Goal: Information Seeking & Learning: Understand process/instructions

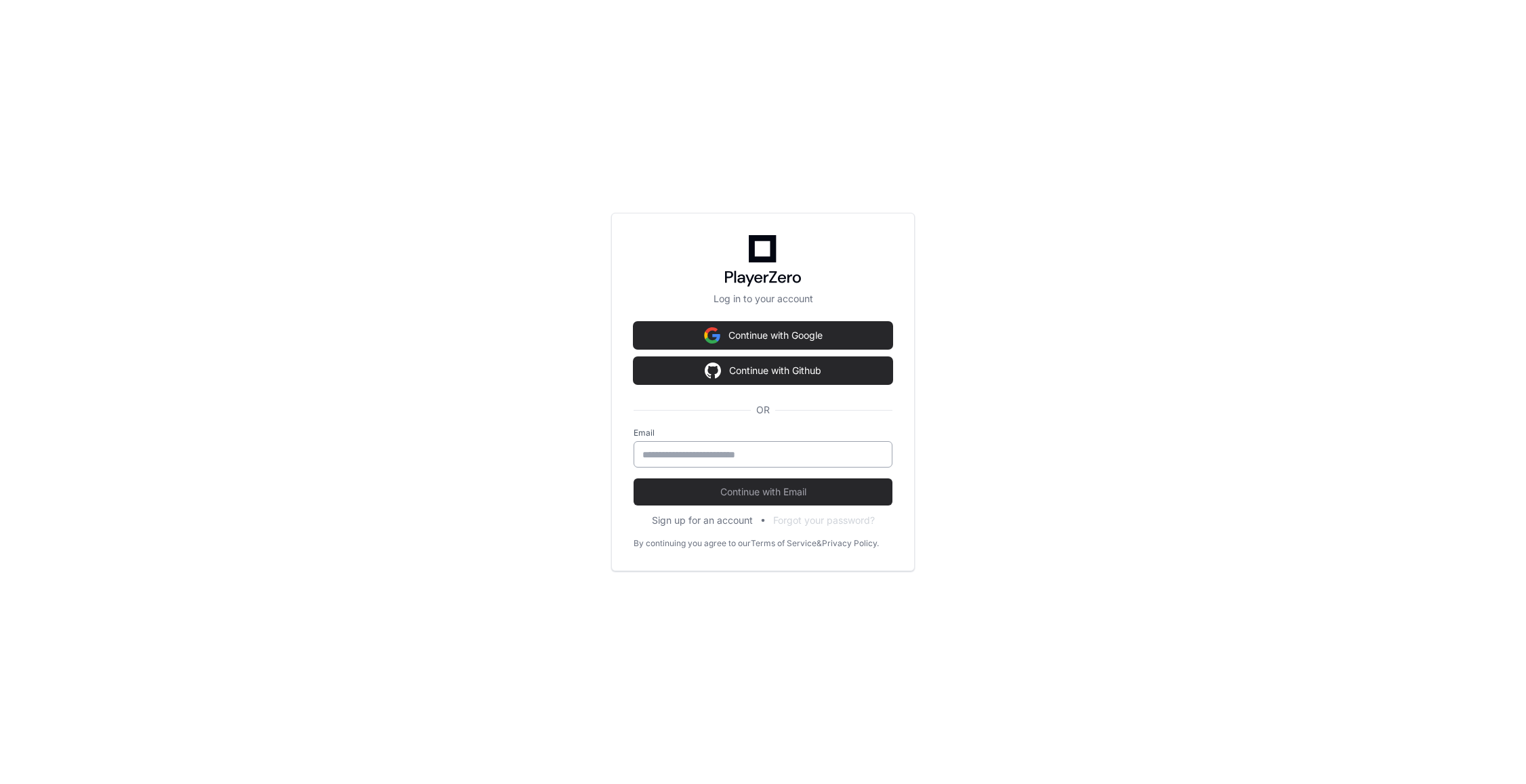
click at [708, 446] on div at bounding box center [763, 454] width 259 height 27
click at [706, 457] on input "email" at bounding box center [763, 454] width 241 height 14
type input "**********"
click at [698, 495] on span "Continue with Email" at bounding box center [763, 492] width 259 height 14
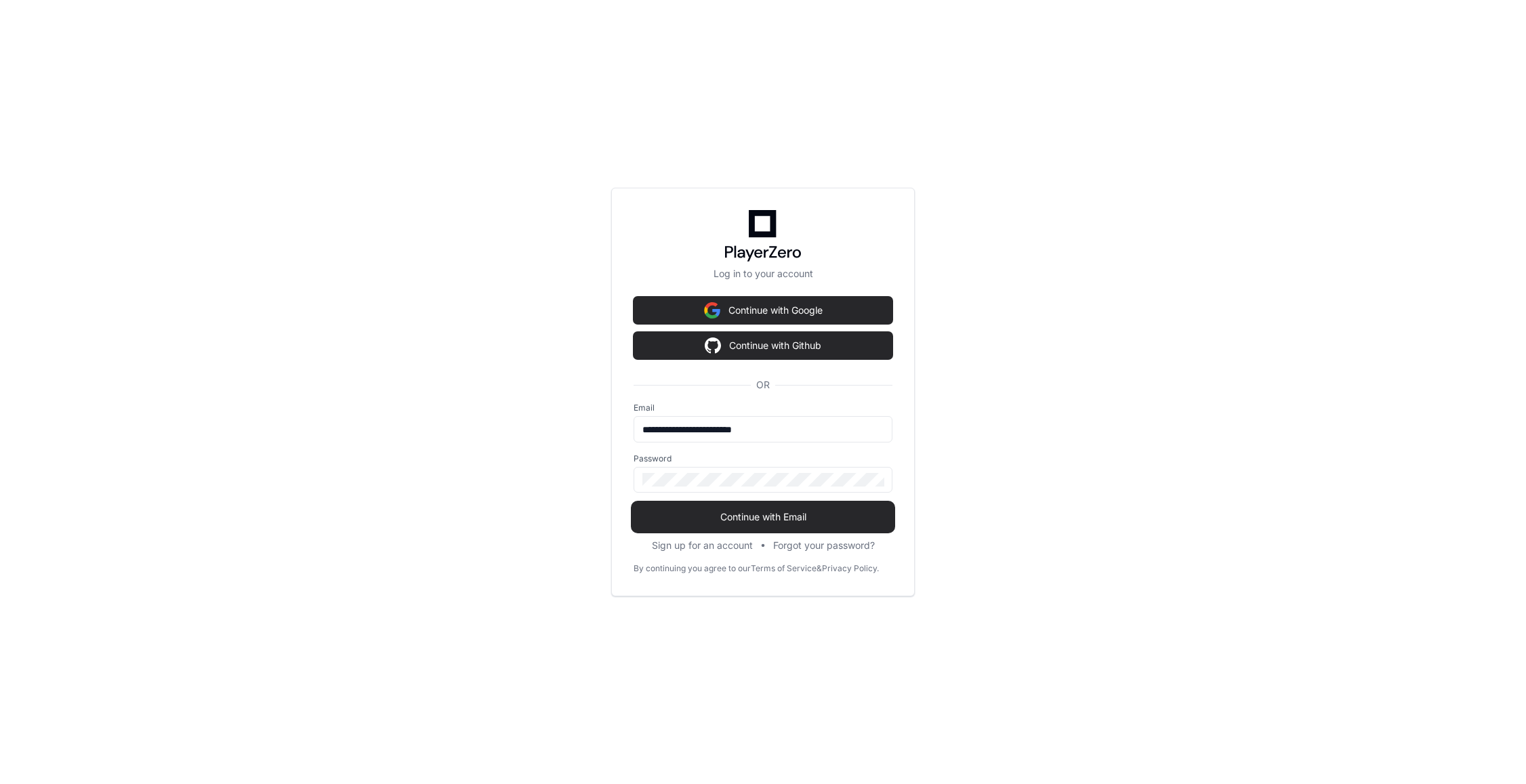
click at [738, 507] on button "Continue with Email" at bounding box center [763, 516] width 259 height 27
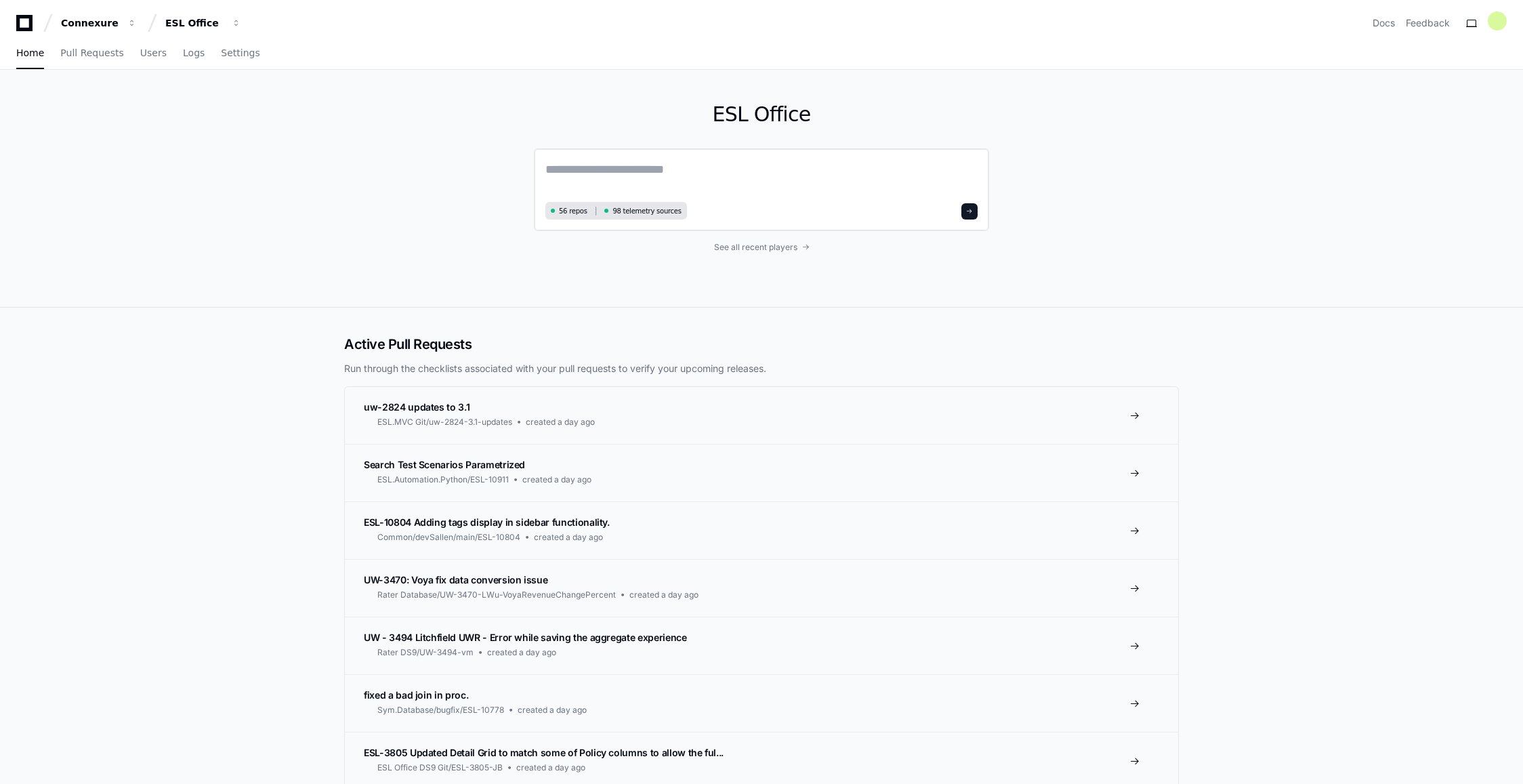
click at [663, 178] on textarea at bounding box center [762, 179] width 432 height 38
paste textarea "**********"
type textarea "**********"
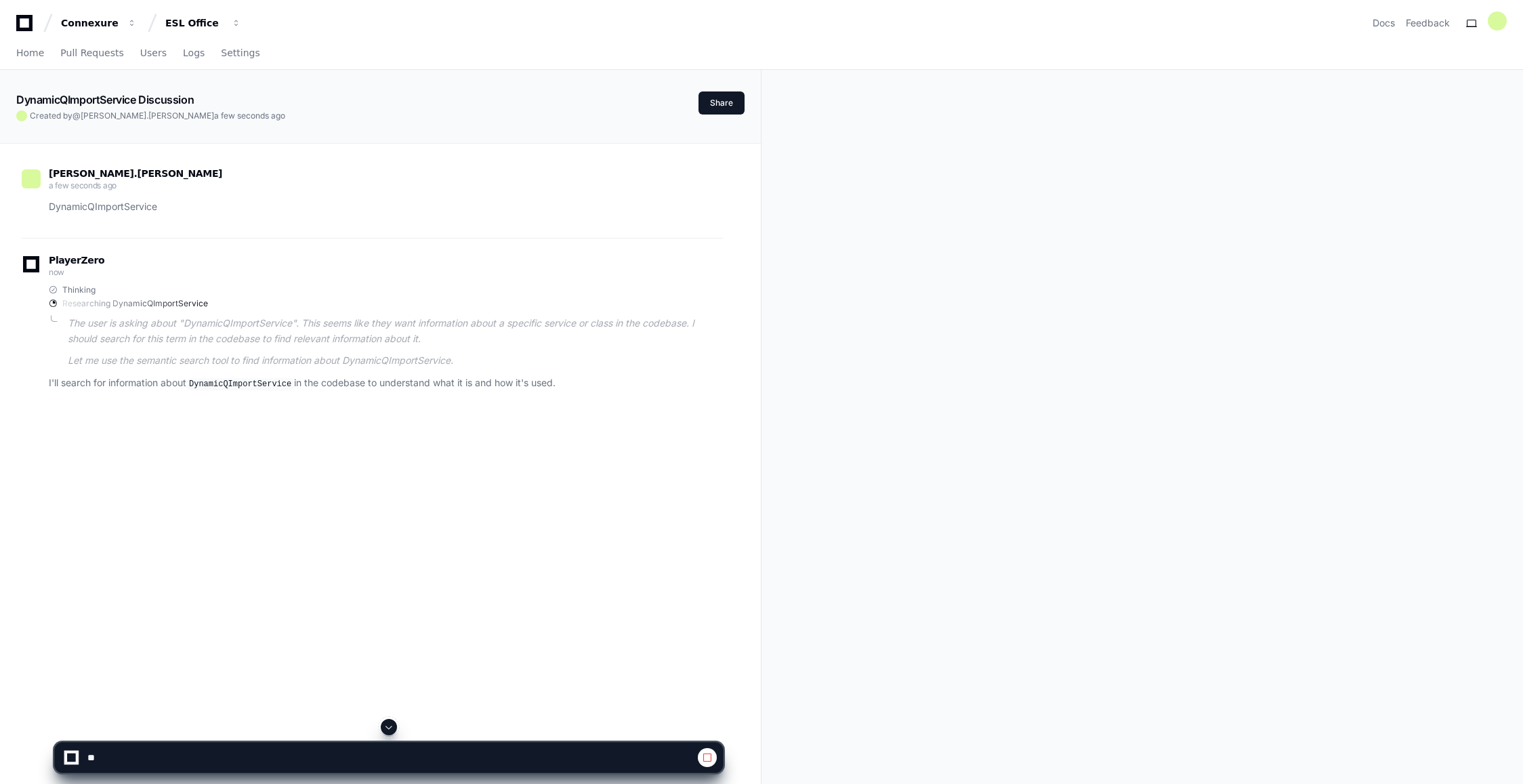
click at [389, 731] on span at bounding box center [388, 726] width 11 height 11
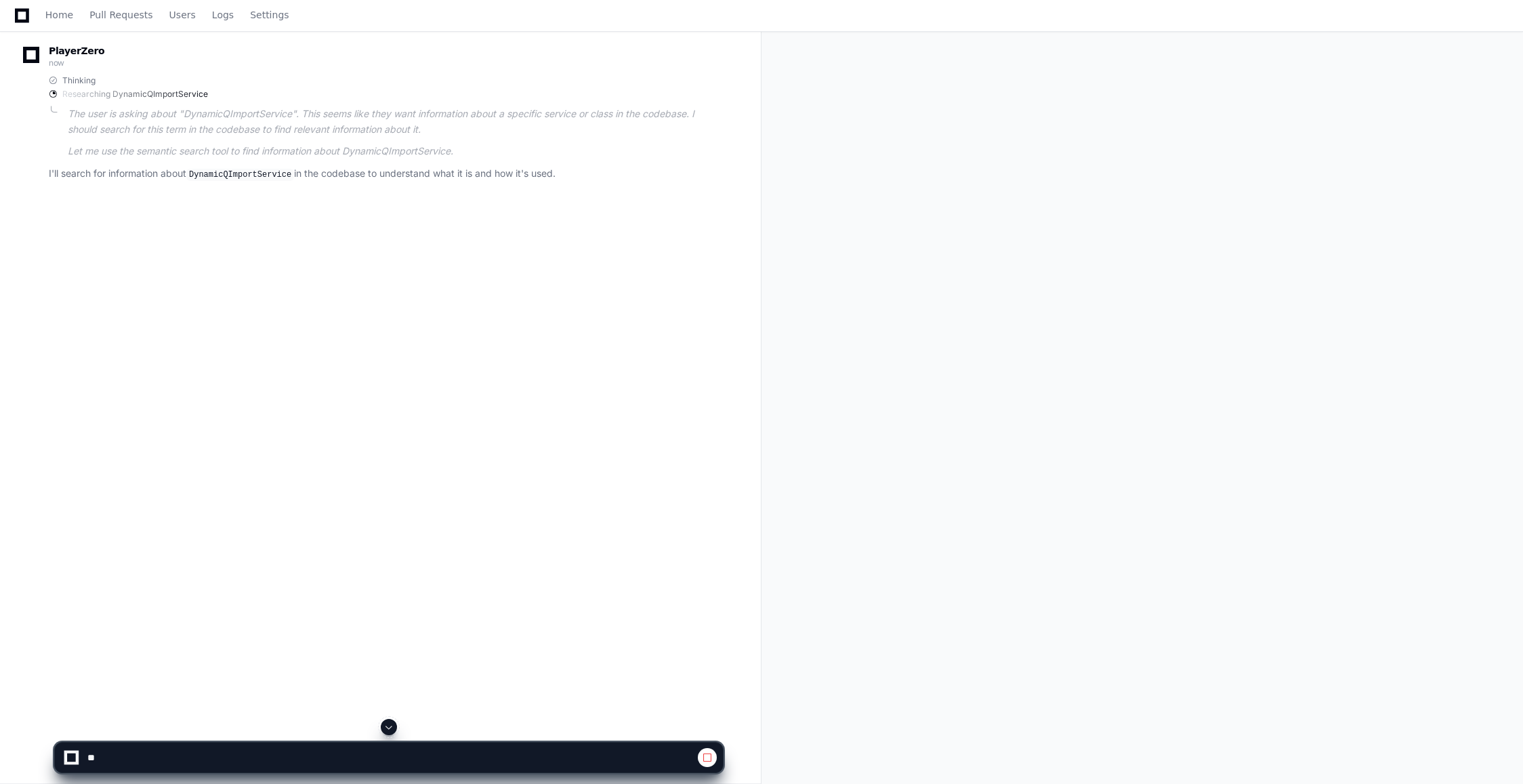
scroll to position [219, 0]
click at [389, 727] on app-app-chat-input at bounding box center [389, 745] width 670 height 54
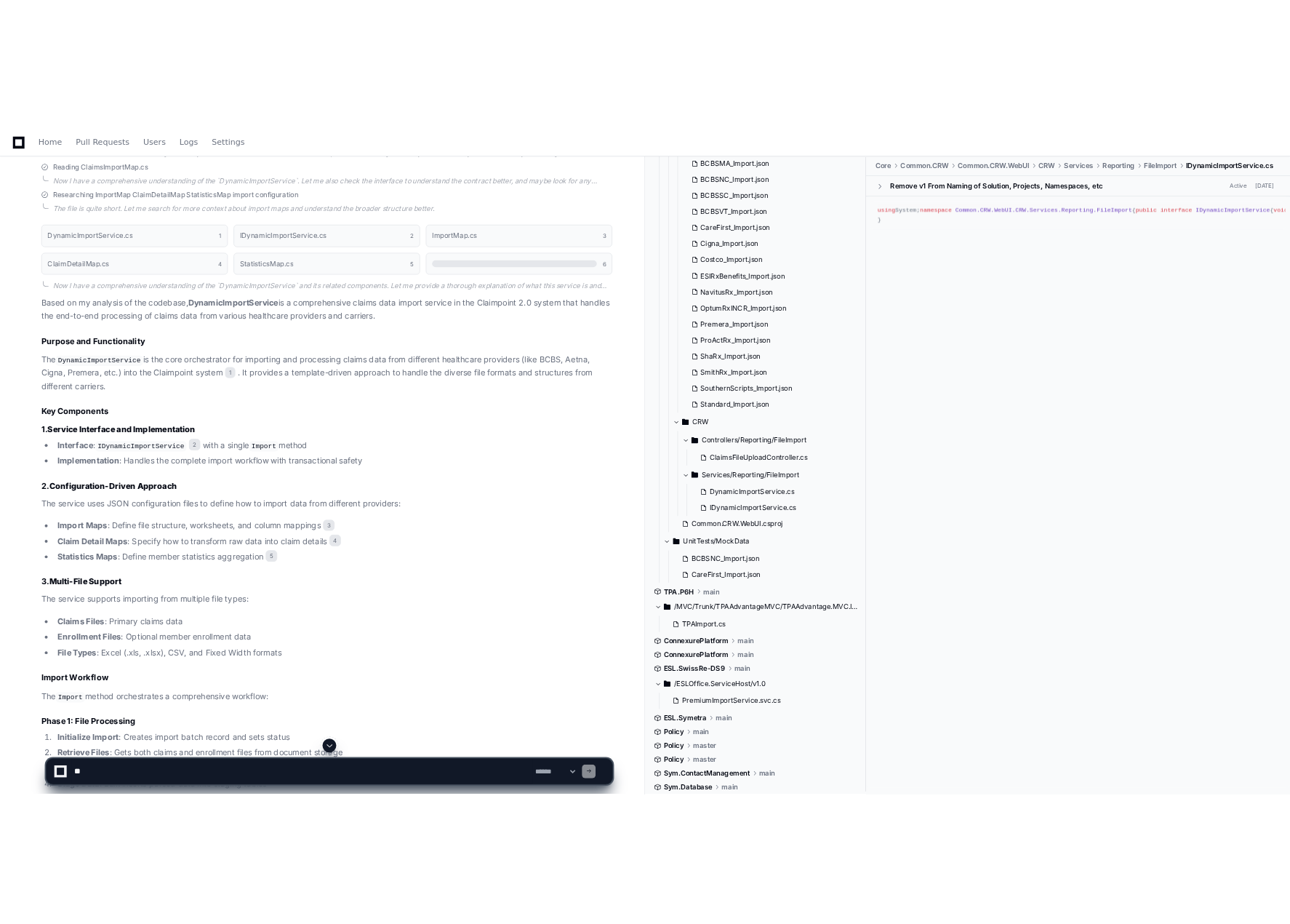
scroll to position [0, 0]
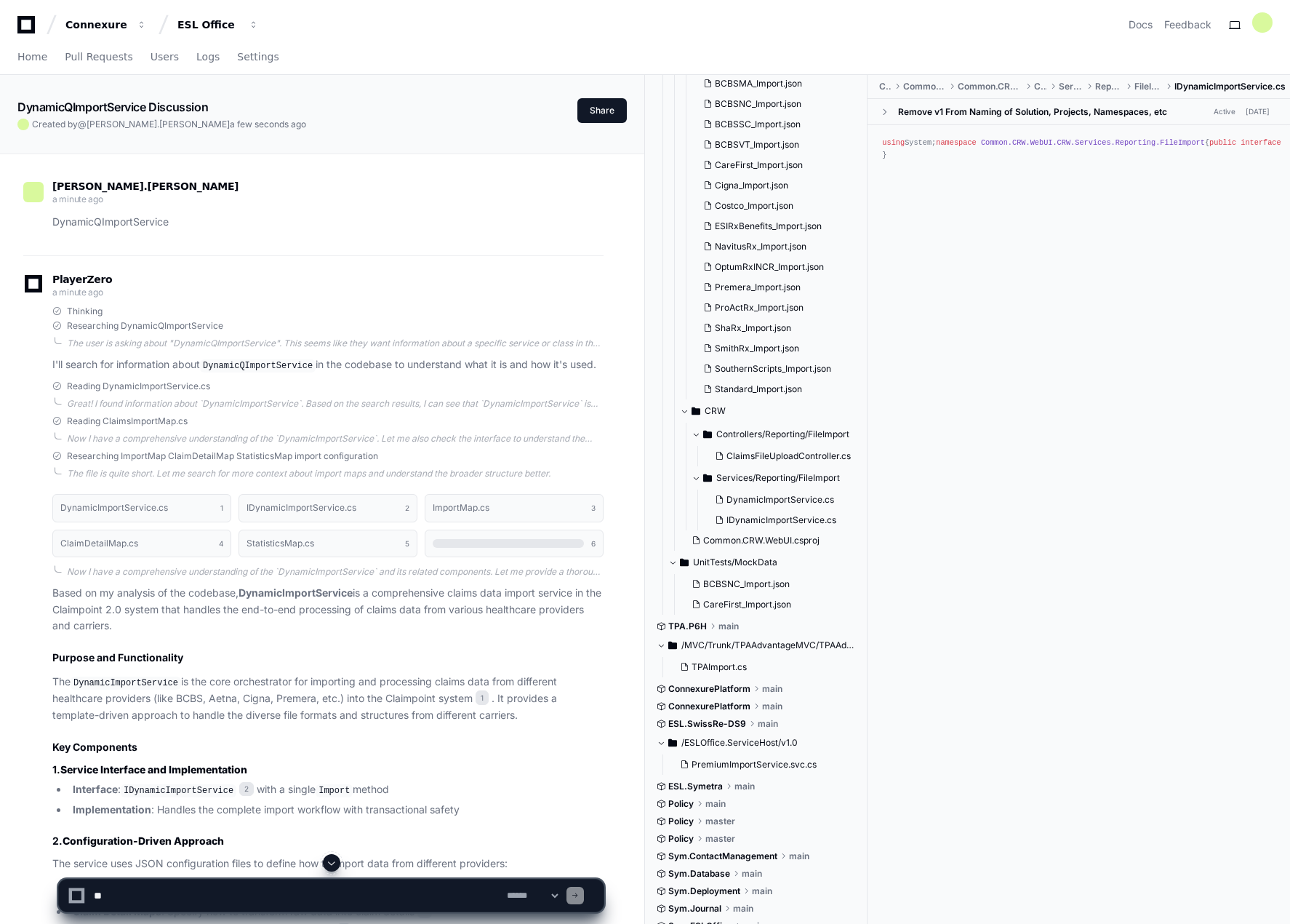
click at [201, 841] on textarea at bounding box center [297, 895] width 413 height 32
paste textarea "**********"
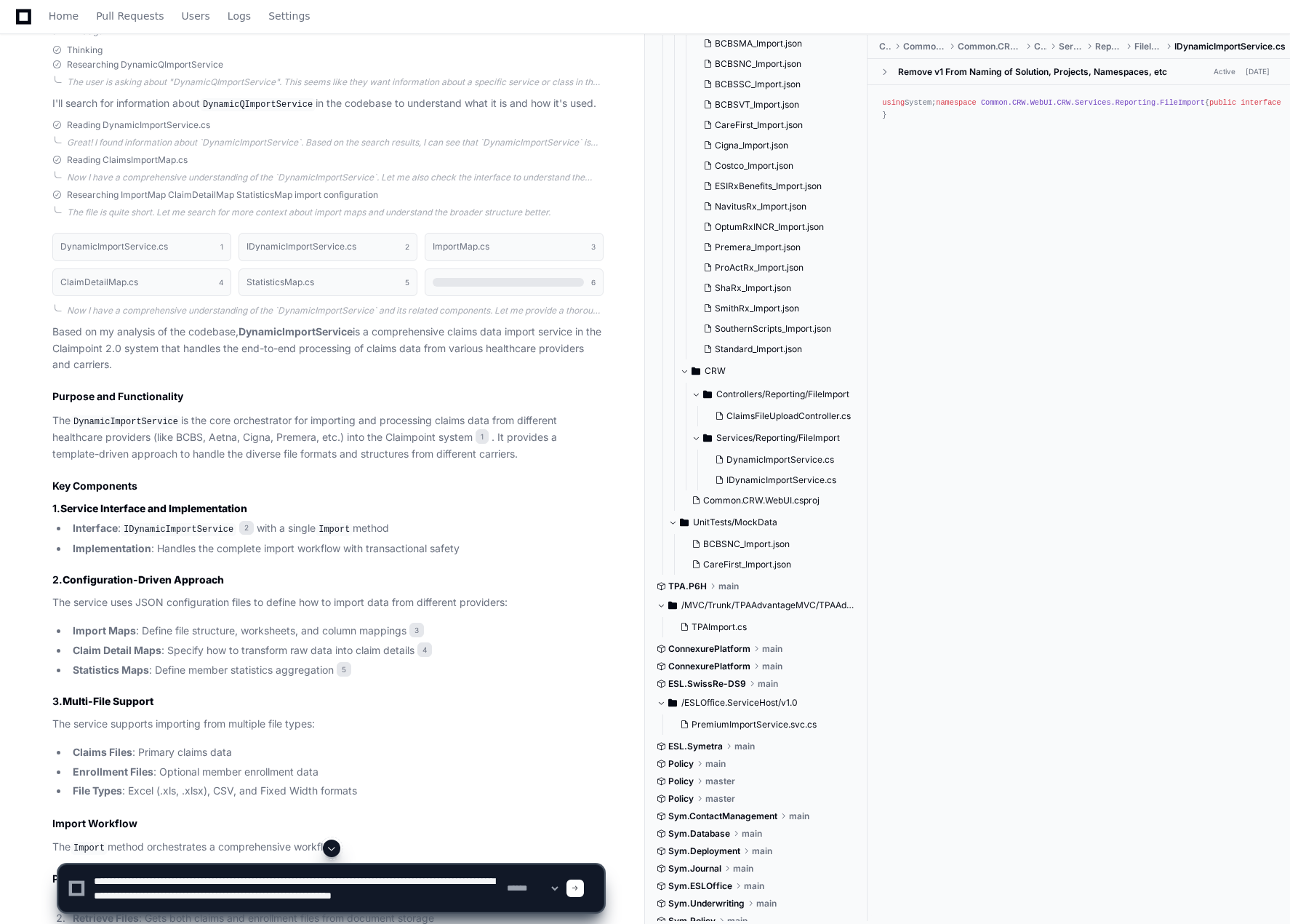
scroll to position [436, 0]
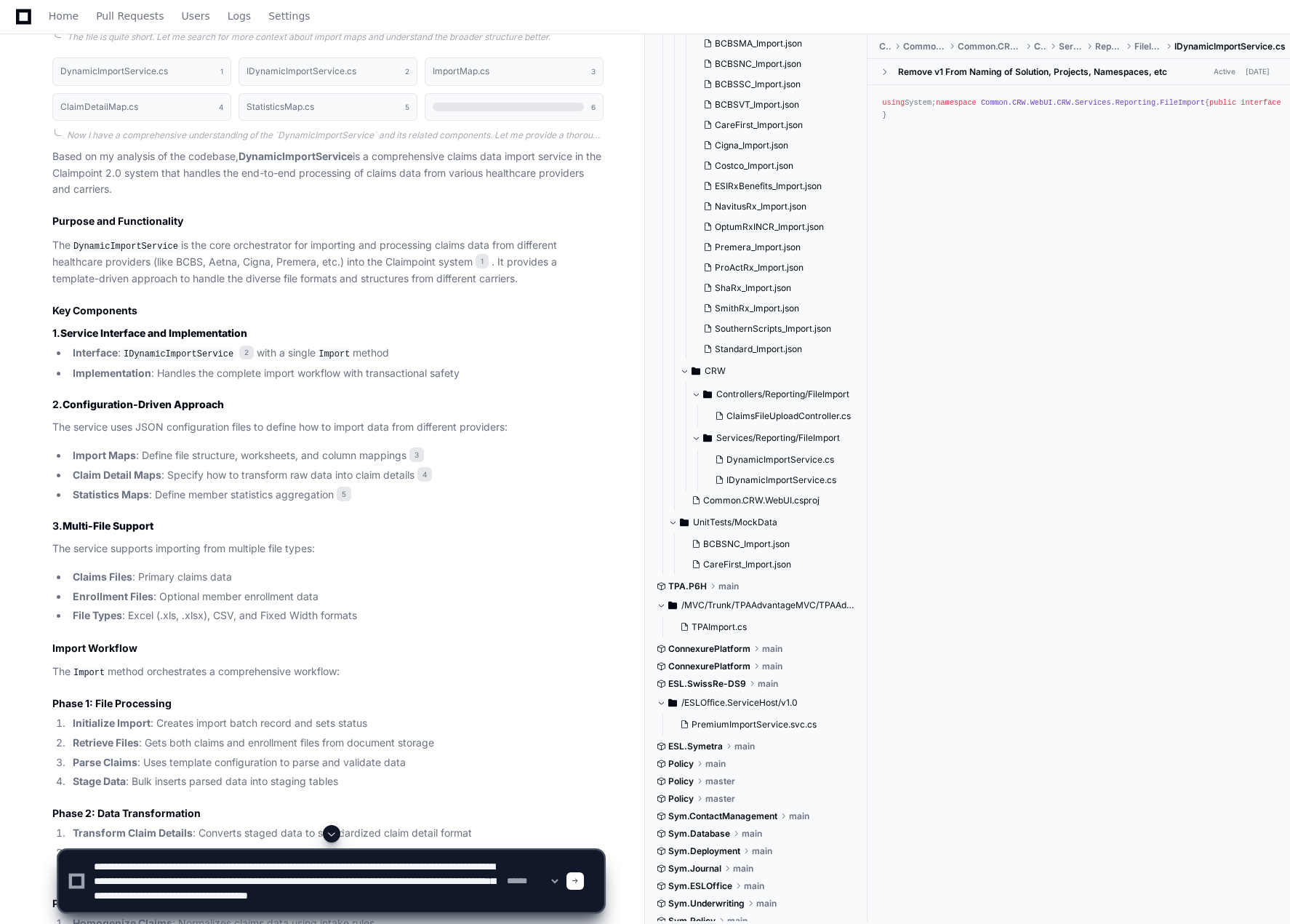
type textarea "**********"
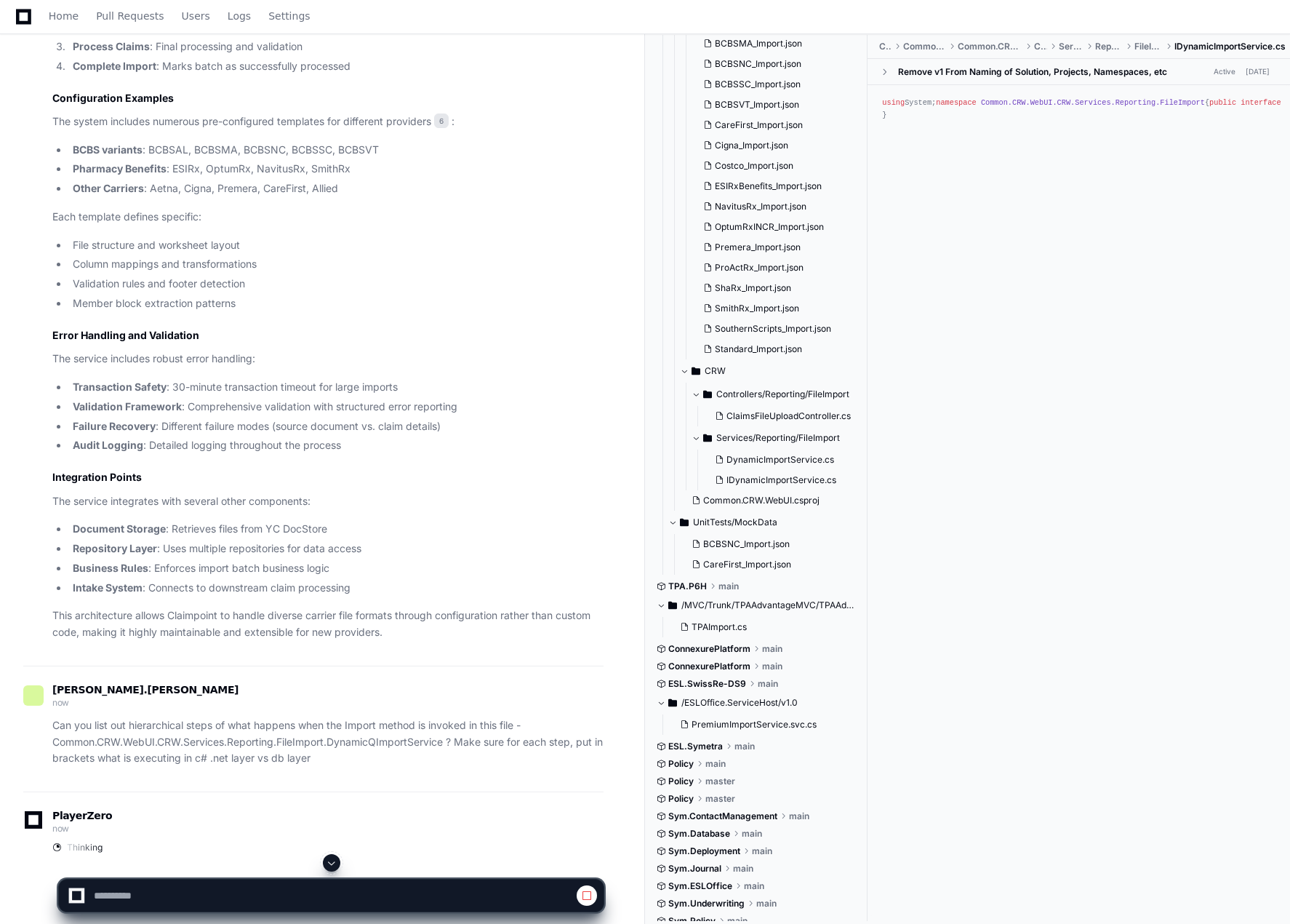
scroll to position [1391, 0]
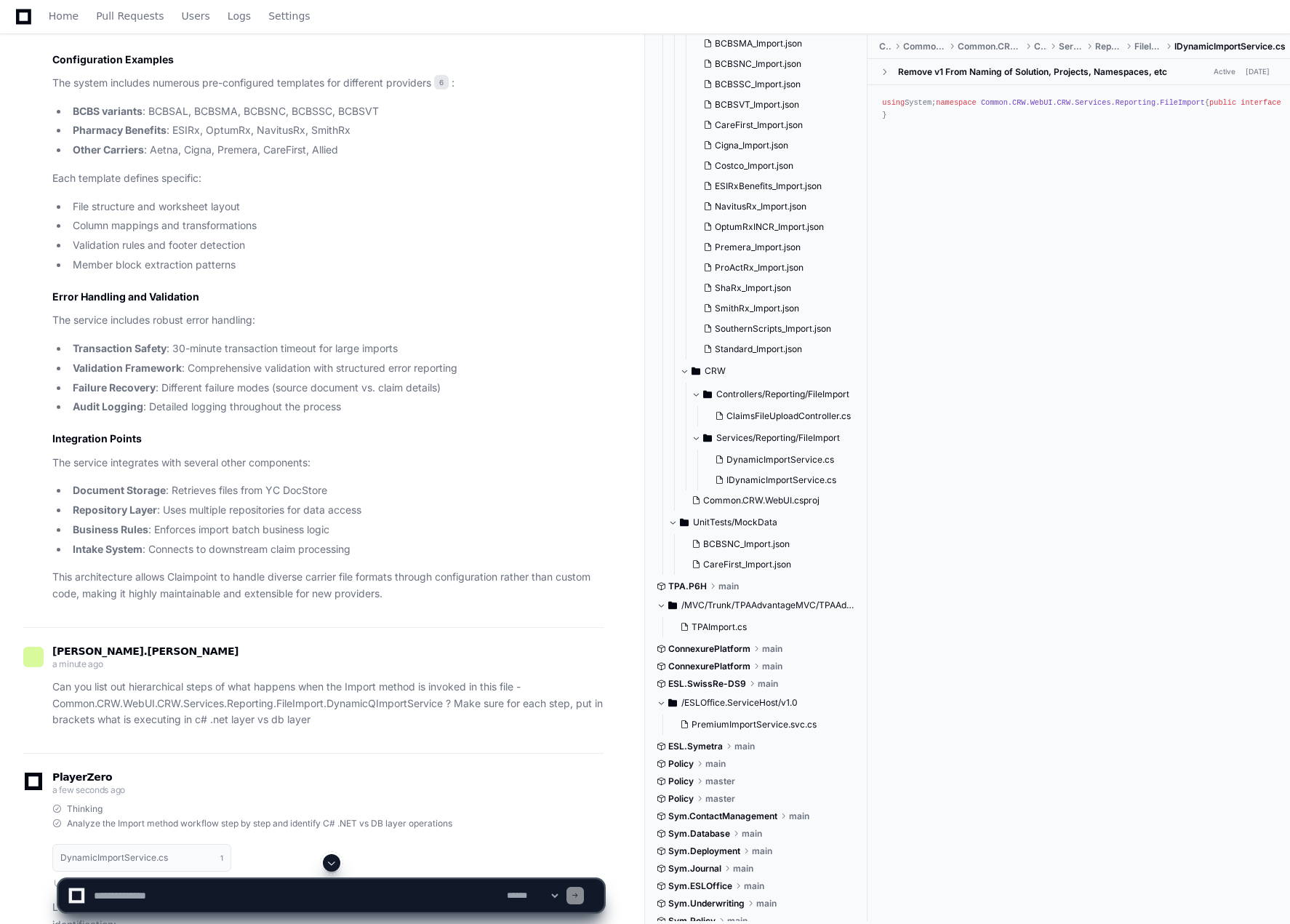
click at [1011, 340] on div "using System; namespace Common.CRW.WebUI.CRW.Services.Reporting.FileImport { pu…" at bounding box center [1078, 500] width 422 height 831
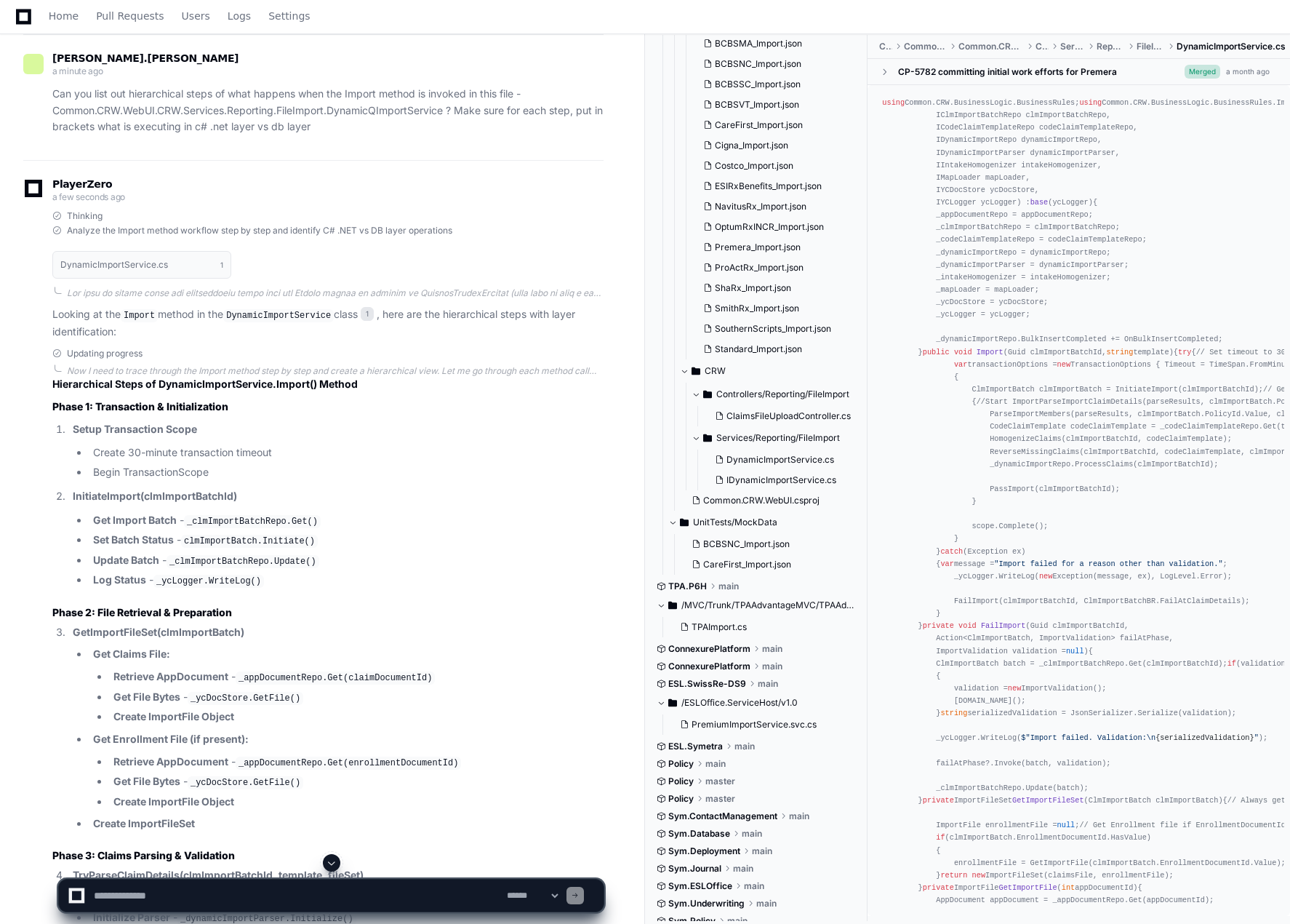
scroll to position [2045, 0]
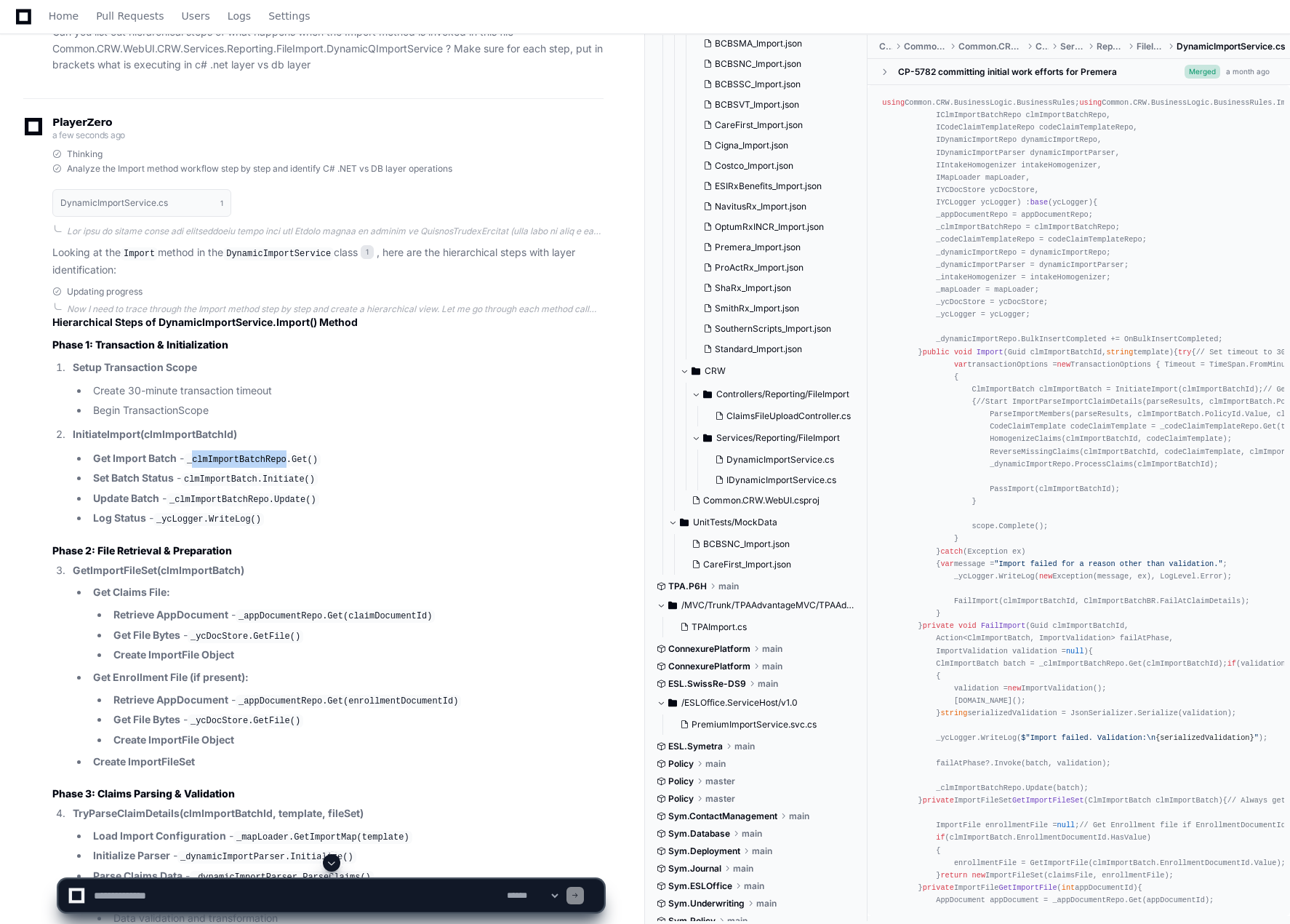
drag, startPoint x: 197, startPoint y: 450, endPoint x: 286, endPoint y: 450, distance: 89.0
click at [286, 453] on code "_clmImportBatchRepo.Get()" at bounding box center [252, 459] width 137 height 13
drag, startPoint x: 99, startPoint y: 472, endPoint x: 160, endPoint y: 472, distance: 61.0
click at [159, 472] on strong "Set Batch Status" at bounding box center [133, 477] width 80 height 12
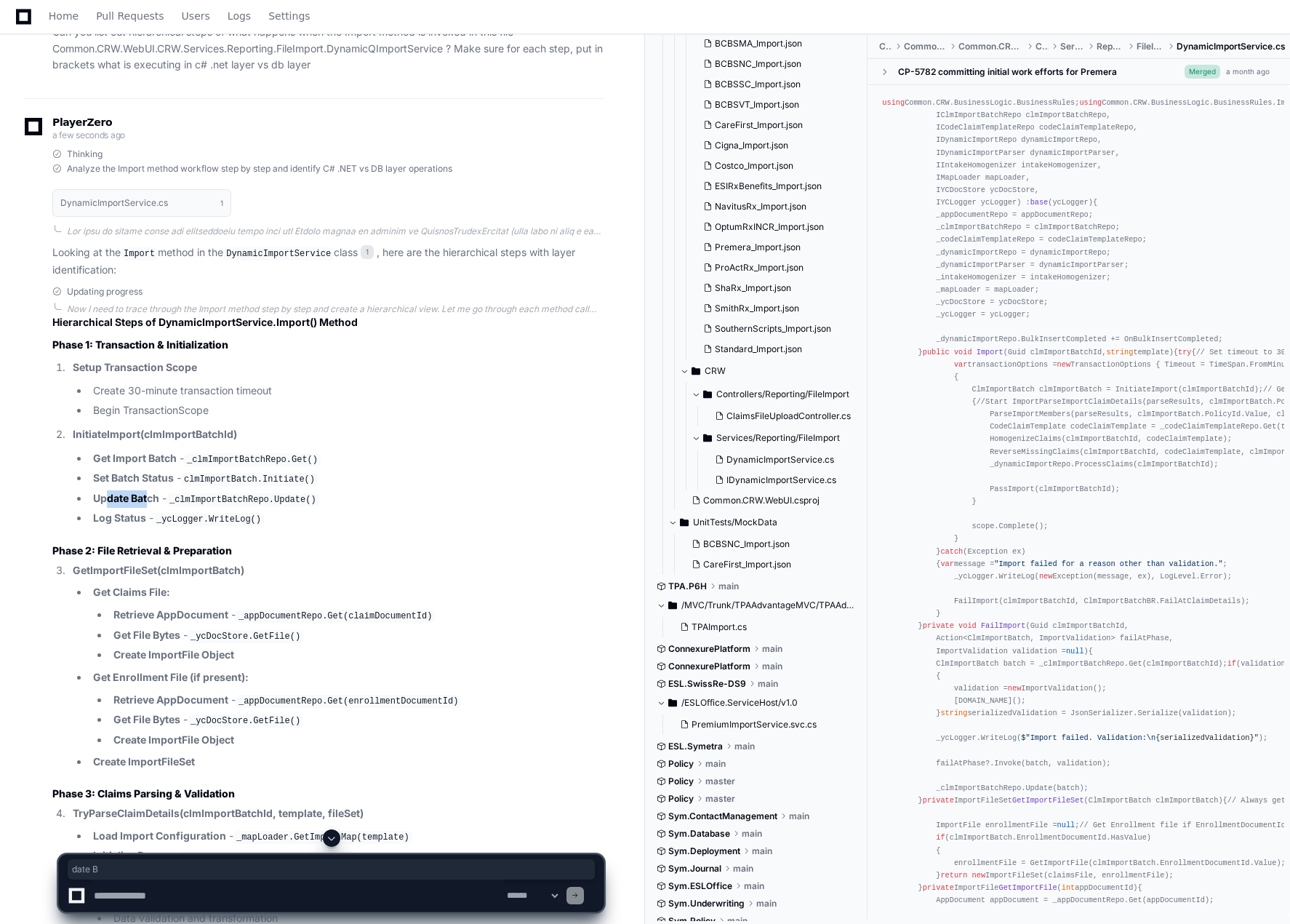
drag, startPoint x: 103, startPoint y: 487, endPoint x: 150, endPoint y: 487, distance: 47.0
click at [150, 491] on li "Update Batch - _clmImportBatchRepo.Update()" at bounding box center [346, 499] width 515 height 18
drag, startPoint x: 169, startPoint y: 502, endPoint x: 206, endPoint y: 503, distance: 37.0
click at [201, 510] on li "Log Status - _ycLogger.WriteLog()" at bounding box center [346, 518] width 515 height 18
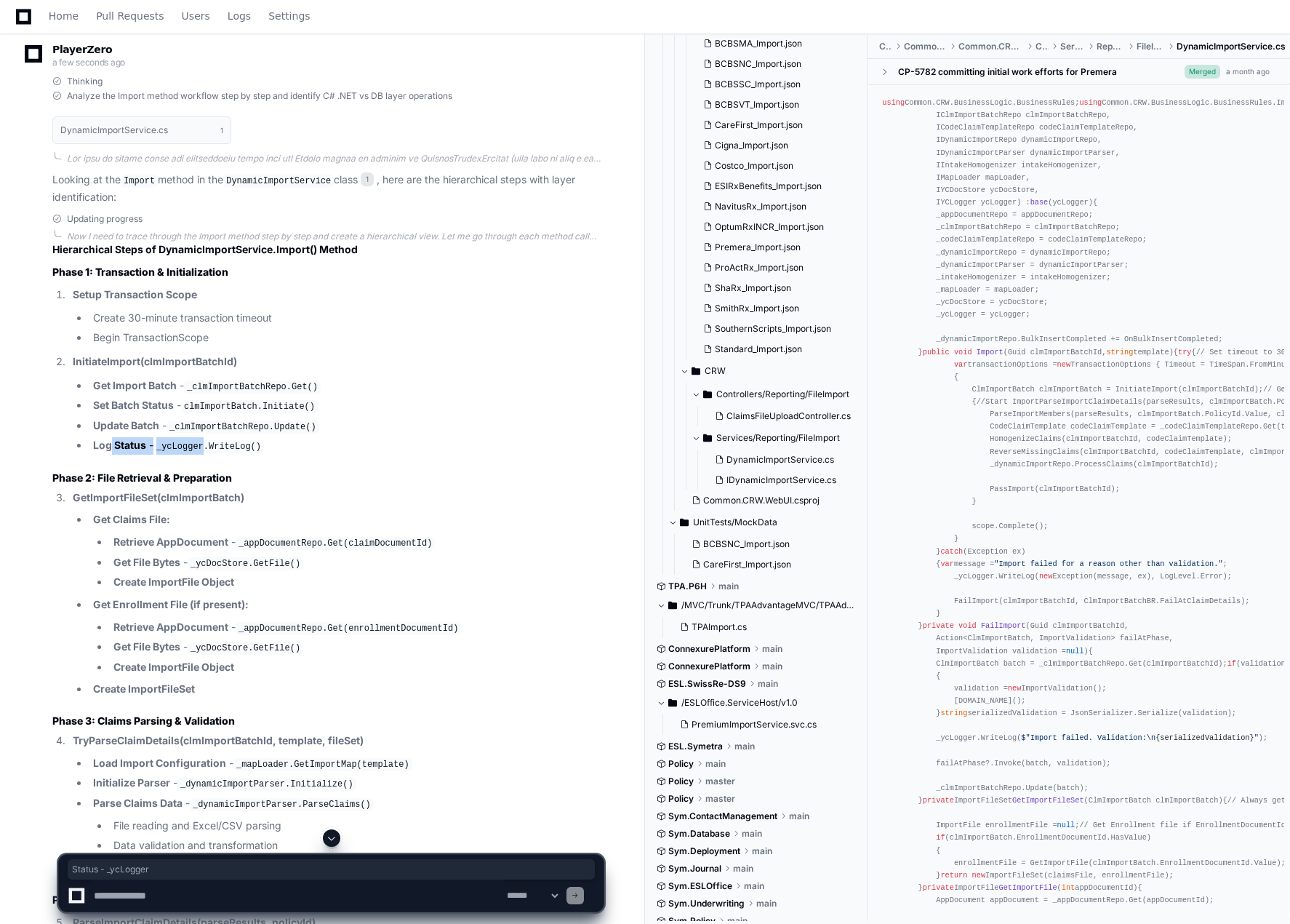
scroll to position [2118, 0]
drag, startPoint x: 99, startPoint y: 468, endPoint x: 258, endPoint y: 468, distance: 159.0
click at [258, 470] on h3 "Phase 2: File Retrieval & Preparation" at bounding box center [328, 478] width 552 height 15
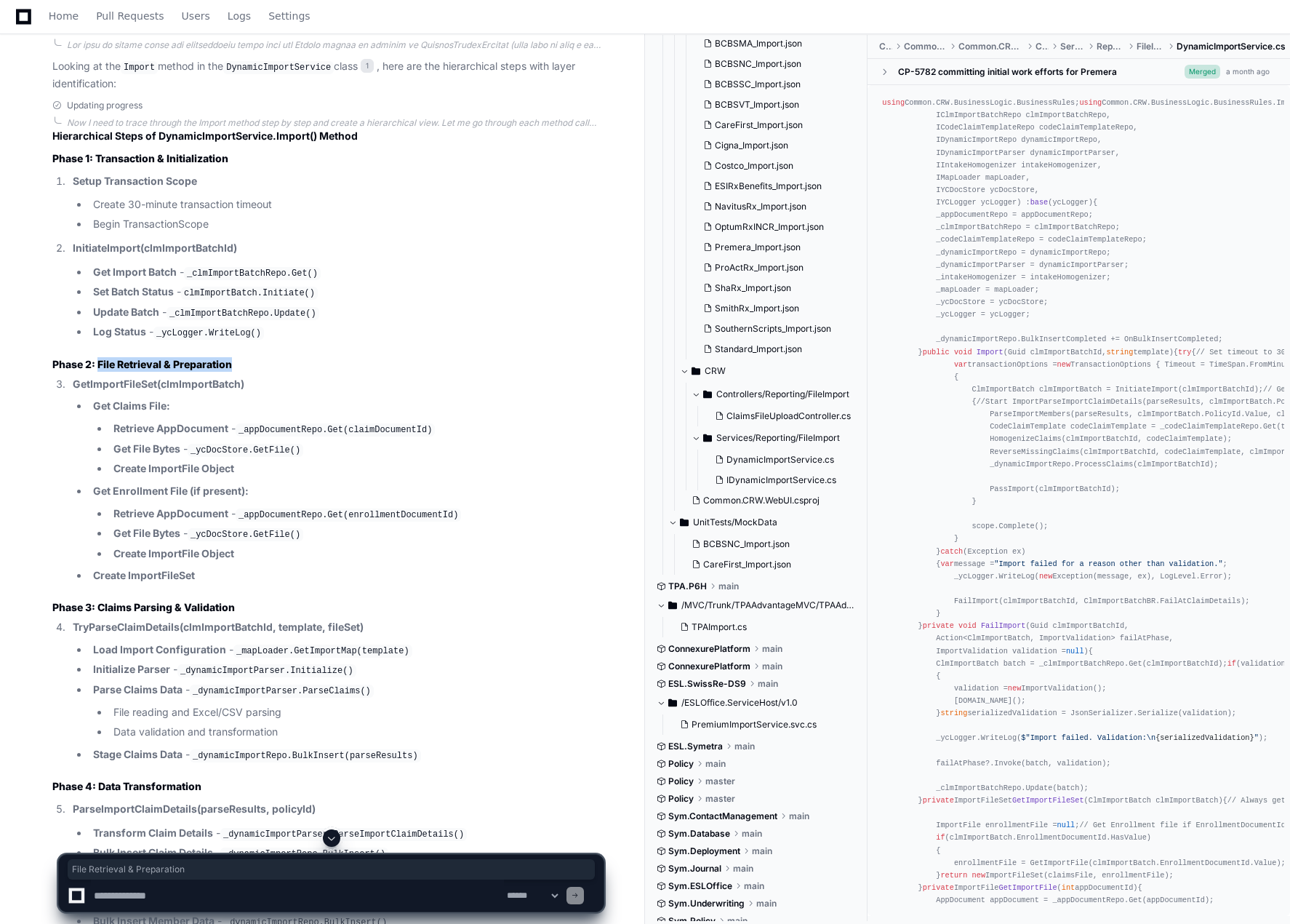
scroll to position [2336, 0]
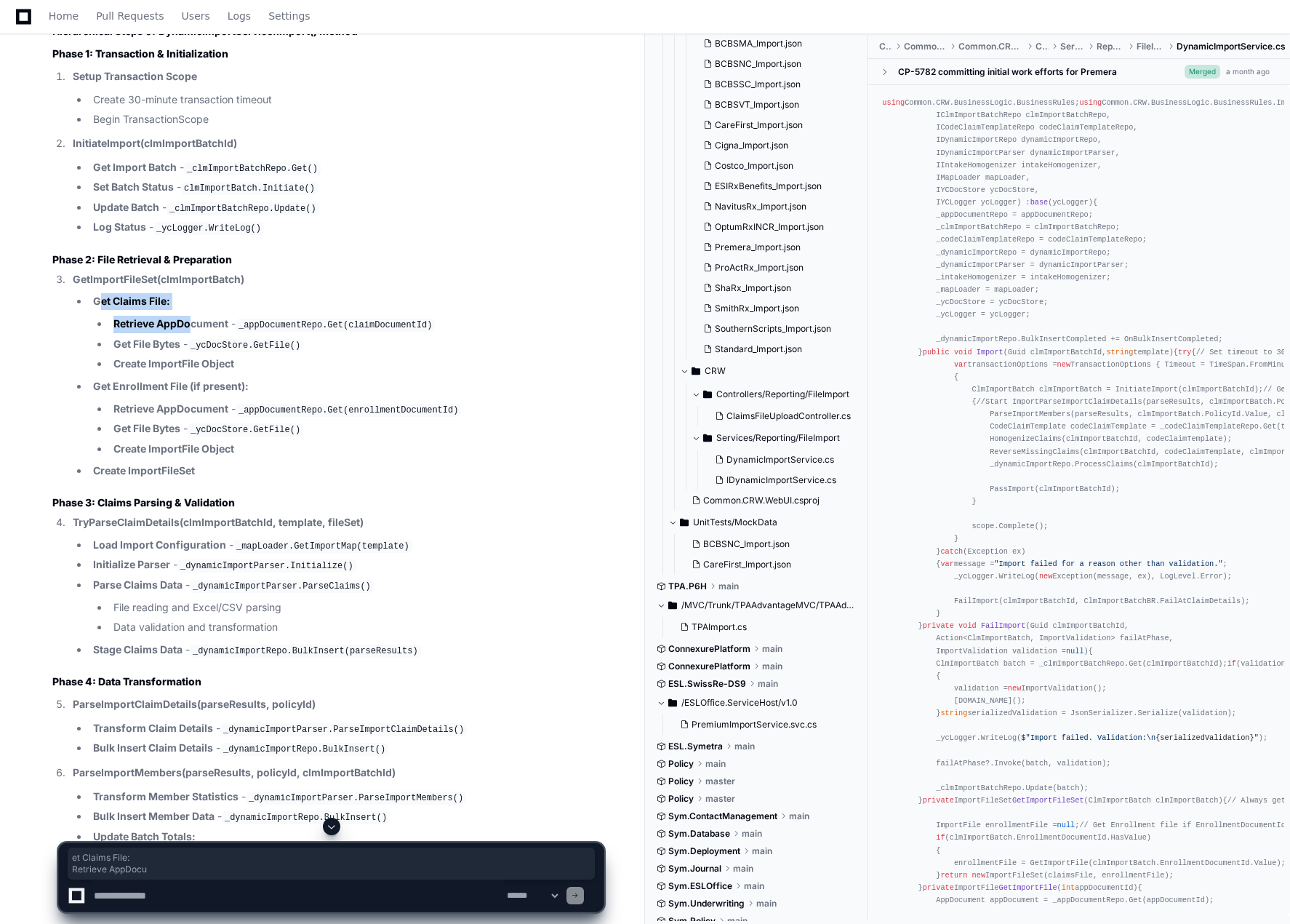
drag, startPoint x: 104, startPoint y: 296, endPoint x: 207, endPoint y: 305, distance: 103.4
click at [207, 305] on li "Get Claims File: Retrieve AppDocument - _appDocumentRepo.Get(claimDocumentId) G…" at bounding box center [346, 333] width 515 height 79
click at [288, 319] on code "_appDocumentRepo.Get(claimDocumentId)" at bounding box center [335, 325] width 200 height 13
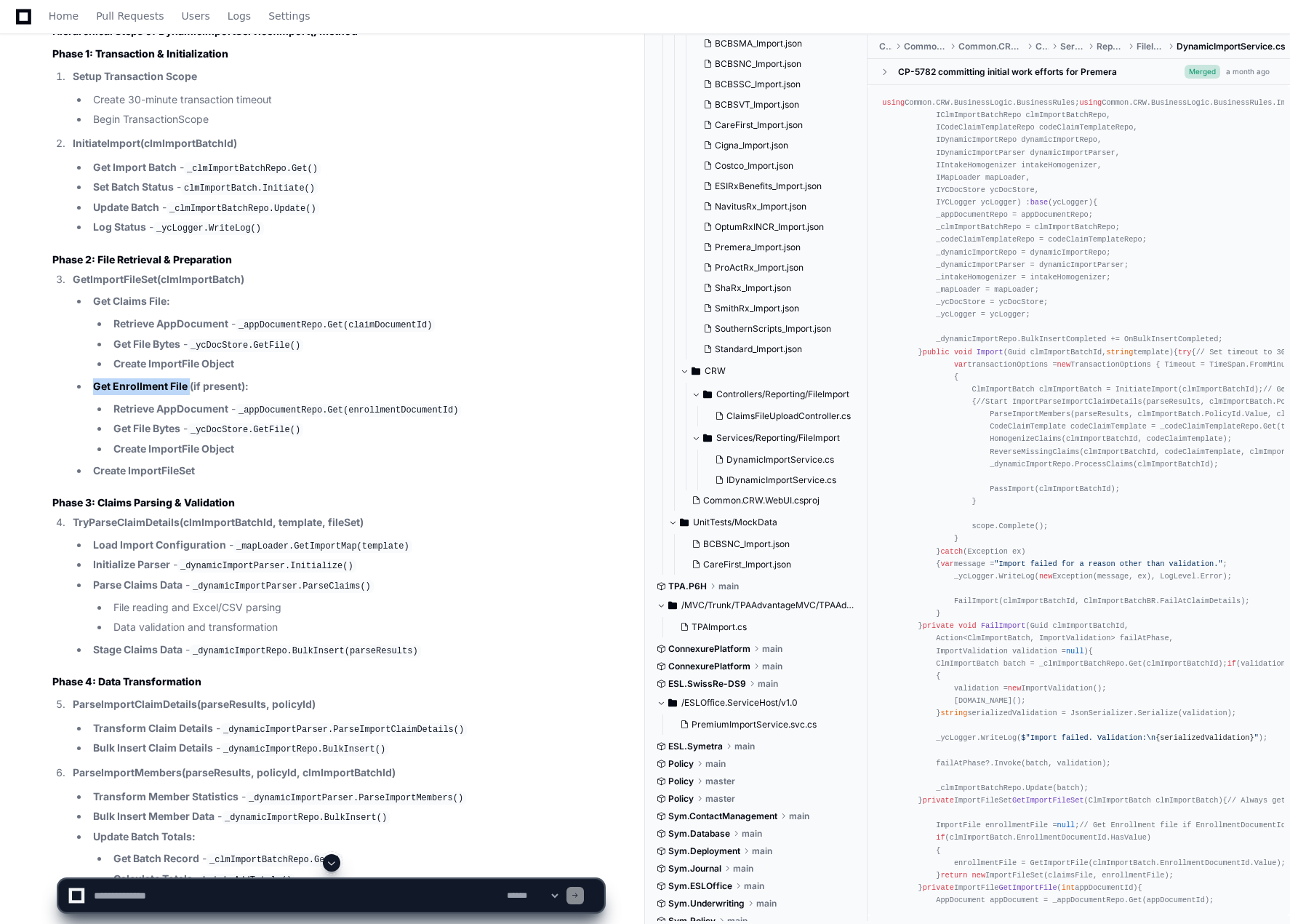
drag, startPoint x: 93, startPoint y: 374, endPoint x: 190, endPoint y: 374, distance: 97.0
click at [190, 380] on strong "Get Enrollment File (if present):" at bounding box center [171, 385] width 155 height 12
click at [541, 51] on h3 "Phase 1: Transaction & Initialization" at bounding box center [328, 54] width 552 height 15
drag, startPoint x: 97, startPoint y: 492, endPoint x: 210, endPoint y: 492, distance: 113.0
click at [207, 496] on strong "Phase 3: Claims Parsing & Validation" at bounding box center [144, 502] width 183 height 12
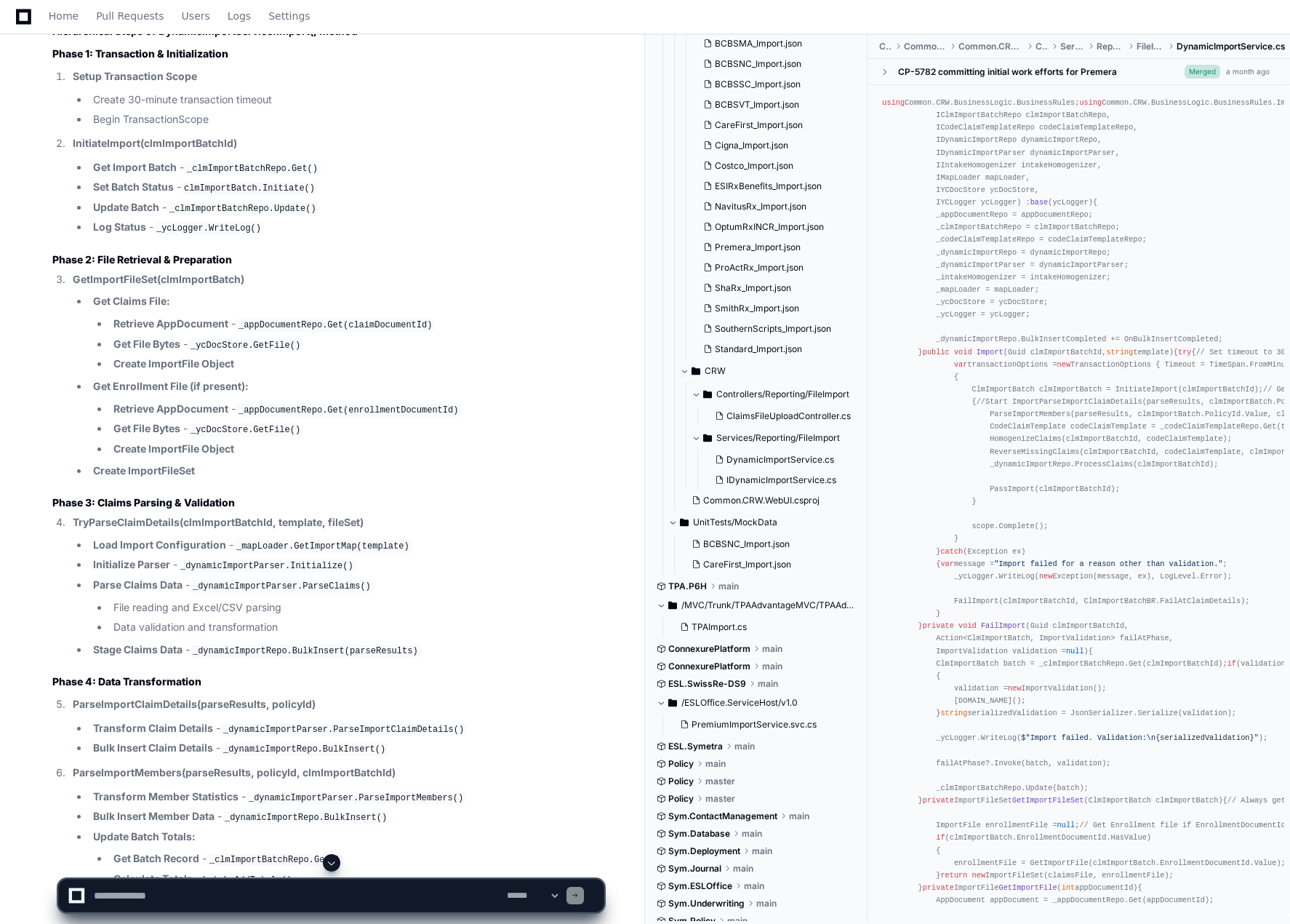
click at [308, 495] on h3 "Phase 3: Claims Parsing & Validation" at bounding box center [328, 503] width 552 height 15
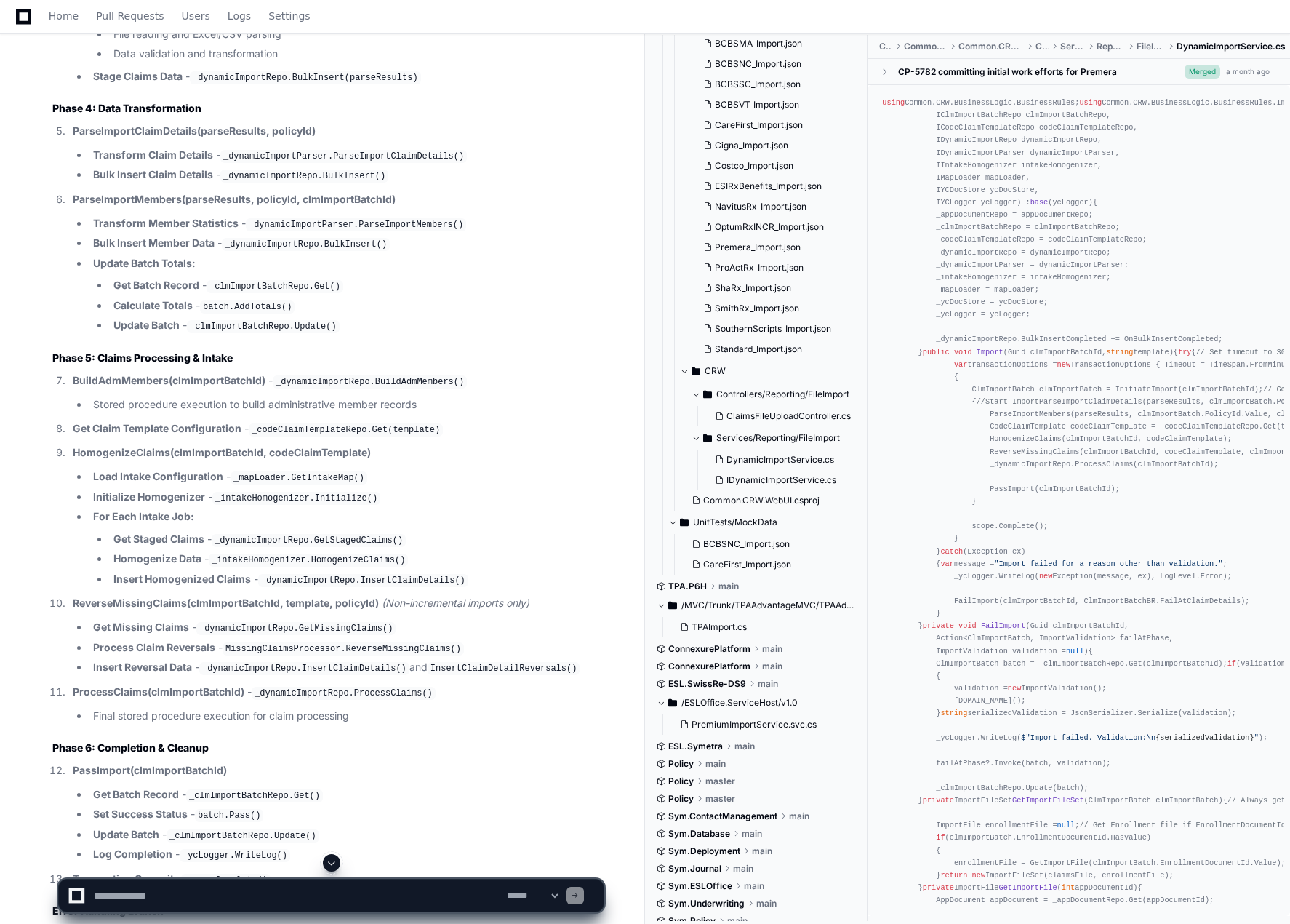
scroll to position [3063, 0]
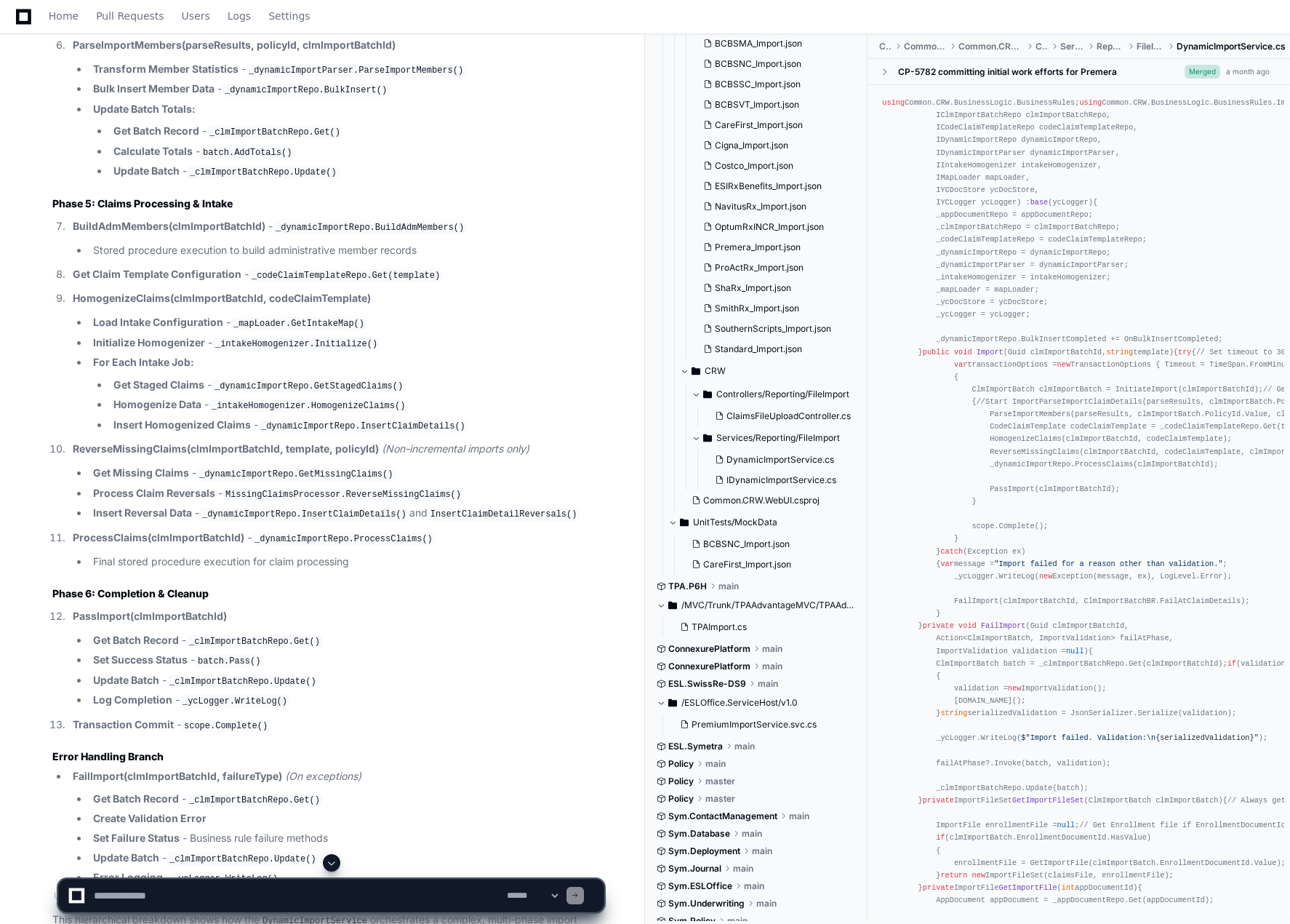
click at [220, 841] on textarea at bounding box center [297, 895] width 413 height 32
type textarea "**********"
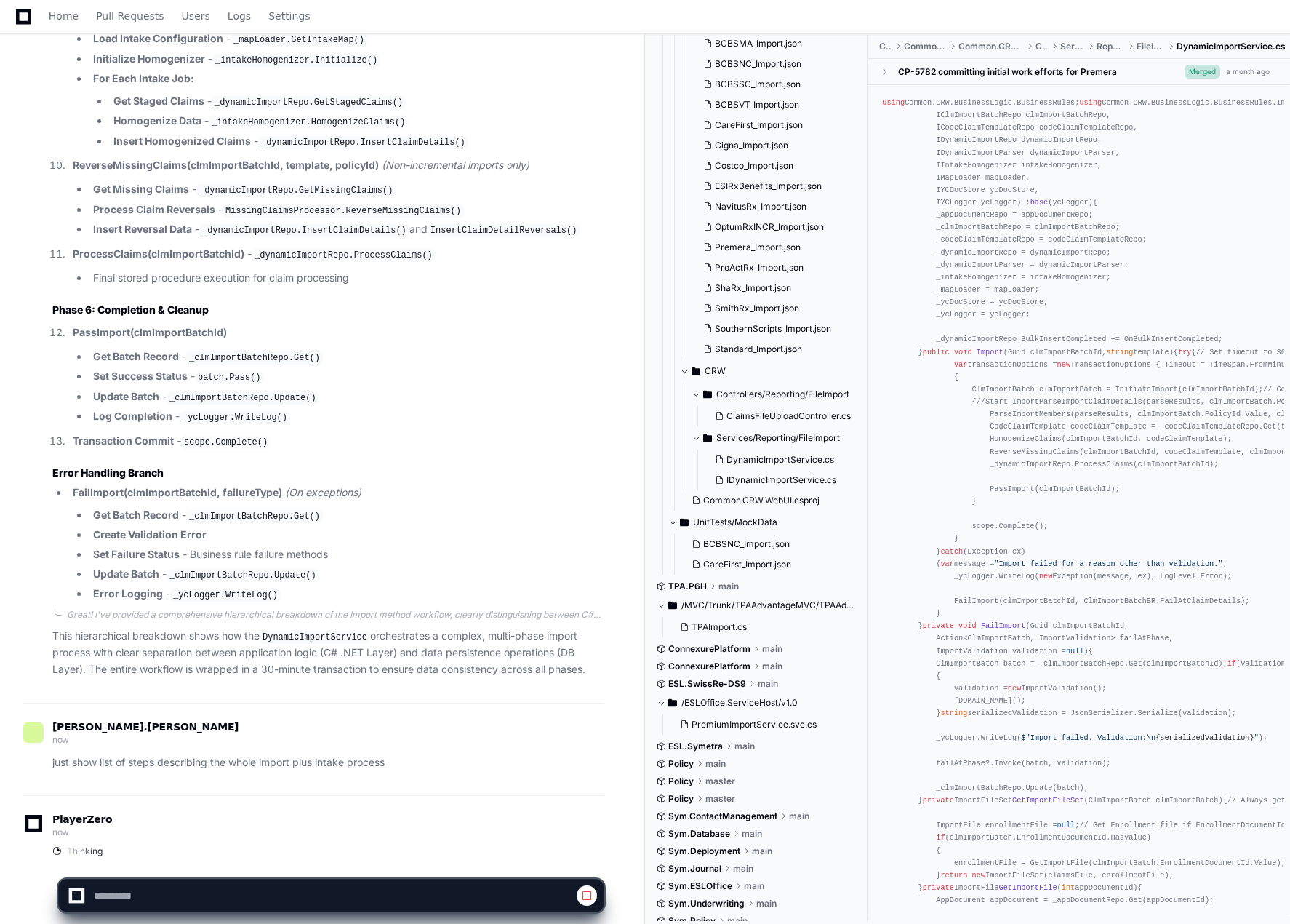
scroll to position [3367, 0]
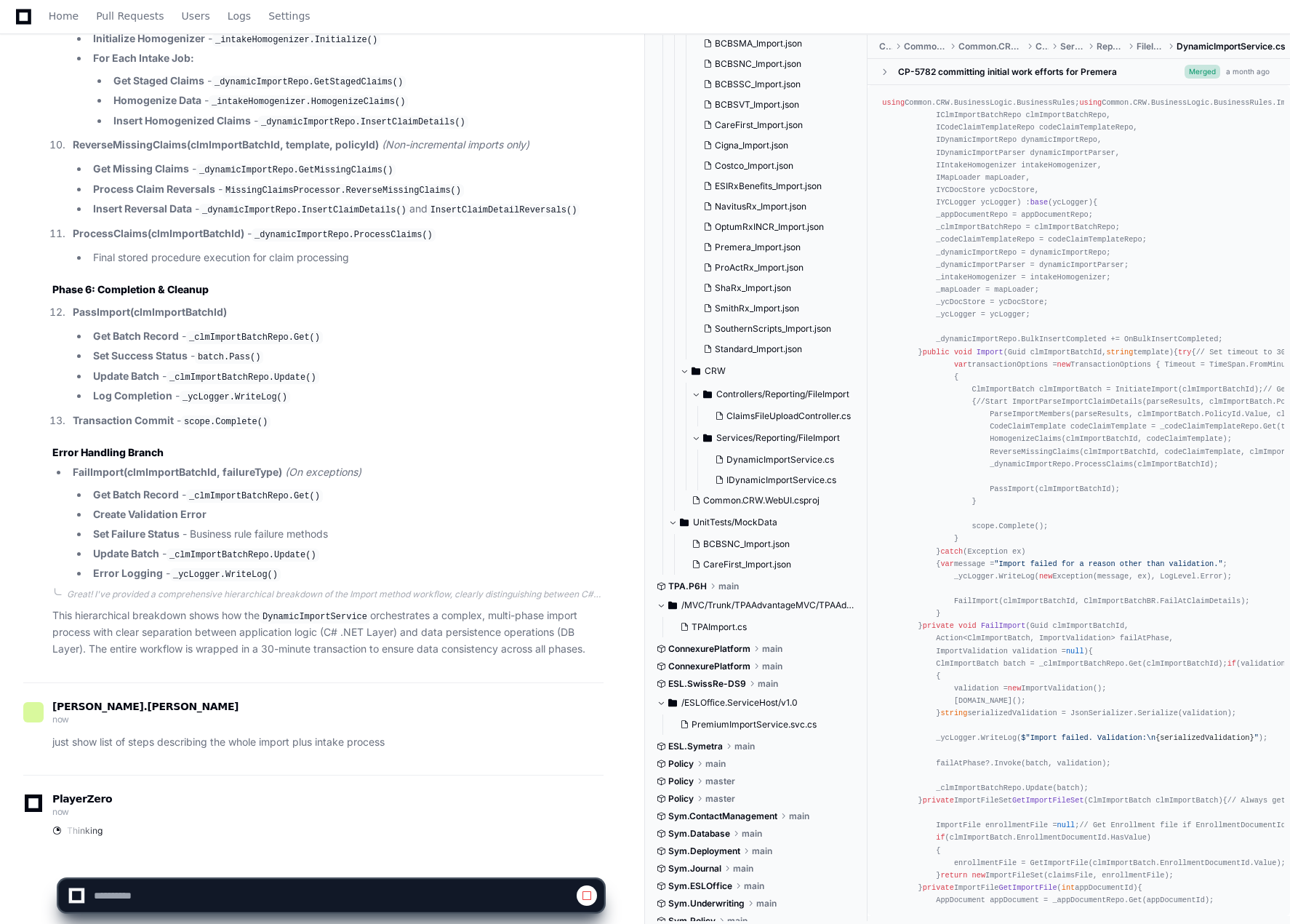
click at [255, 734] on p "just show list of steps describing the whole import plus intake process" at bounding box center [328, 742] width 552 height 17
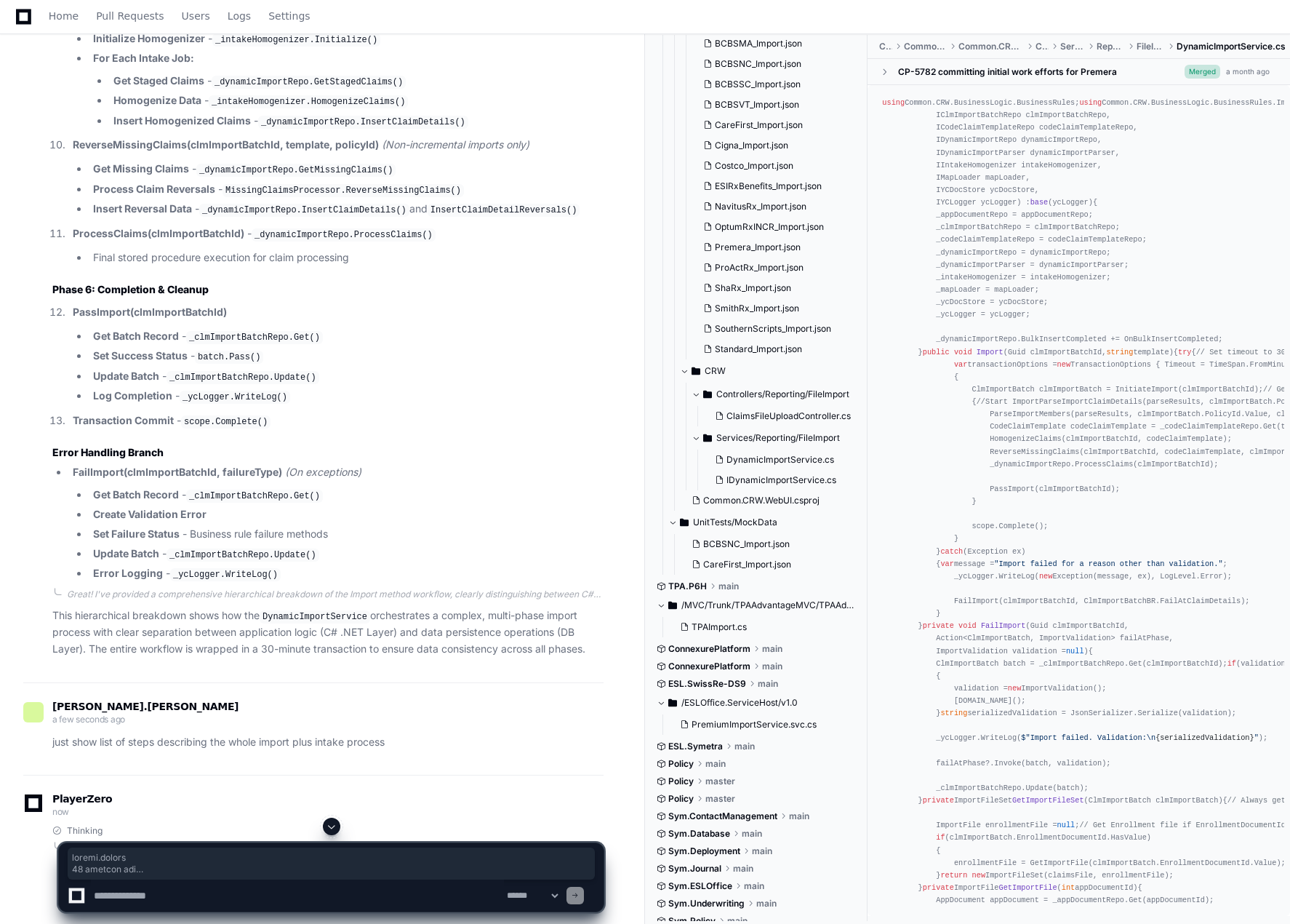
drag, startPoint x: 261, startPoint y: 712, endPoint x: 137, endPoint y: 715, distance: 124.0
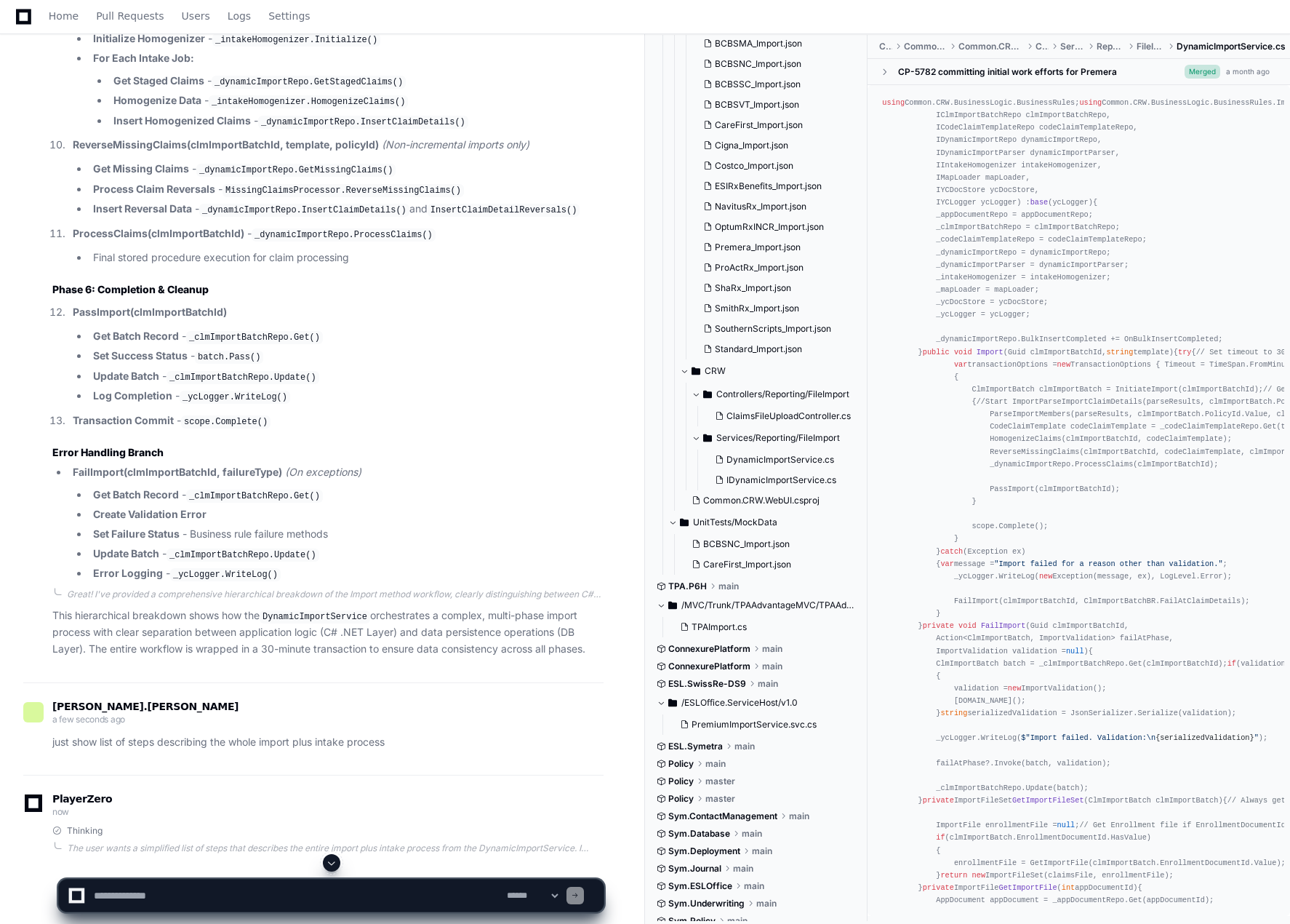
click at [161, 734] on p "just show list of steps describing the whole import plus intake process" at bounding box center [328, 742] width 552 height 17
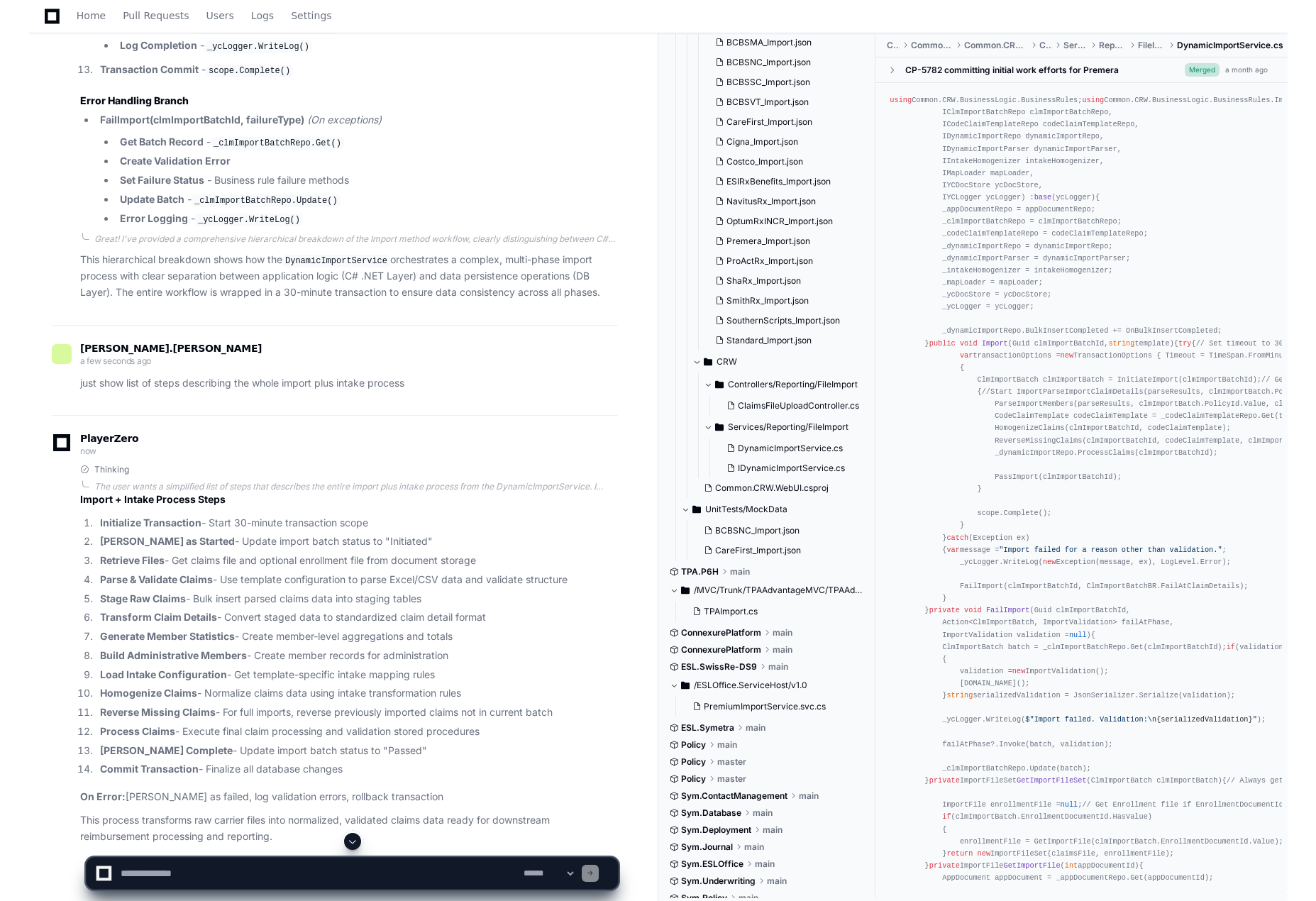
scroll to position [3654, 0]
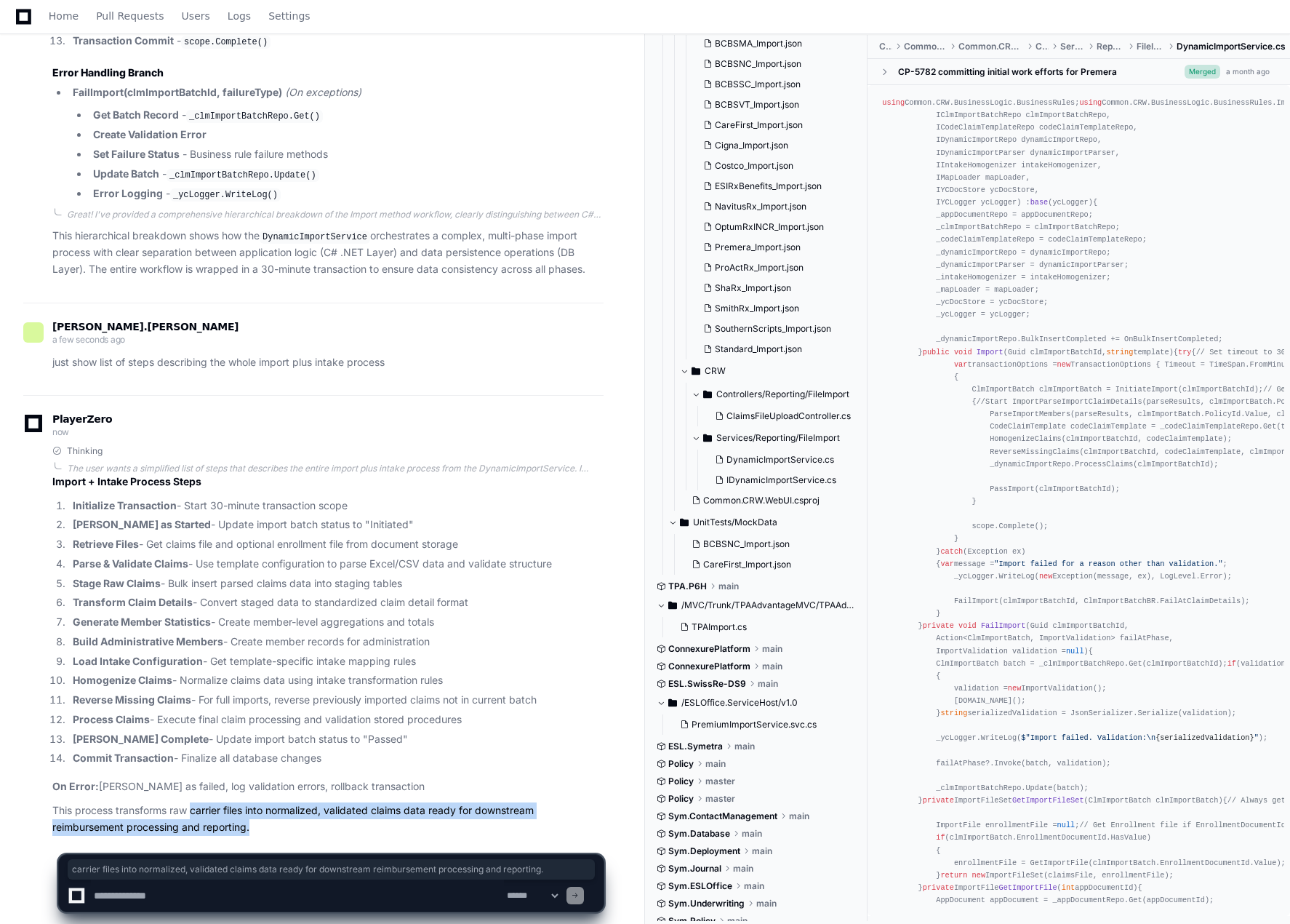
drag, startPoint x: 194, startPoint y: 784, endPoint x: 431, endPoint y: 803, distance: 237.8
click at [432, 803] on p "This process transforms raw carrier files into normalized, validated claims dat…" at bounding box center [328, 819] width 552 height 33
click at [371, 802] on p "This process transforms raw carrier files into normalized, validated claims dat…" at bounding box center [328, 819] width 552 height 33
click at [359, 802] on p "This process transforms raw carrier files into normalized, validated claims dat…" at bounding box center [328, 819] width 552 height 33
click at [235, 802] on p "This process transforms raw carrier files into normalized, validated claims dat…" at bounding box center [328, 819] width 552 height 33
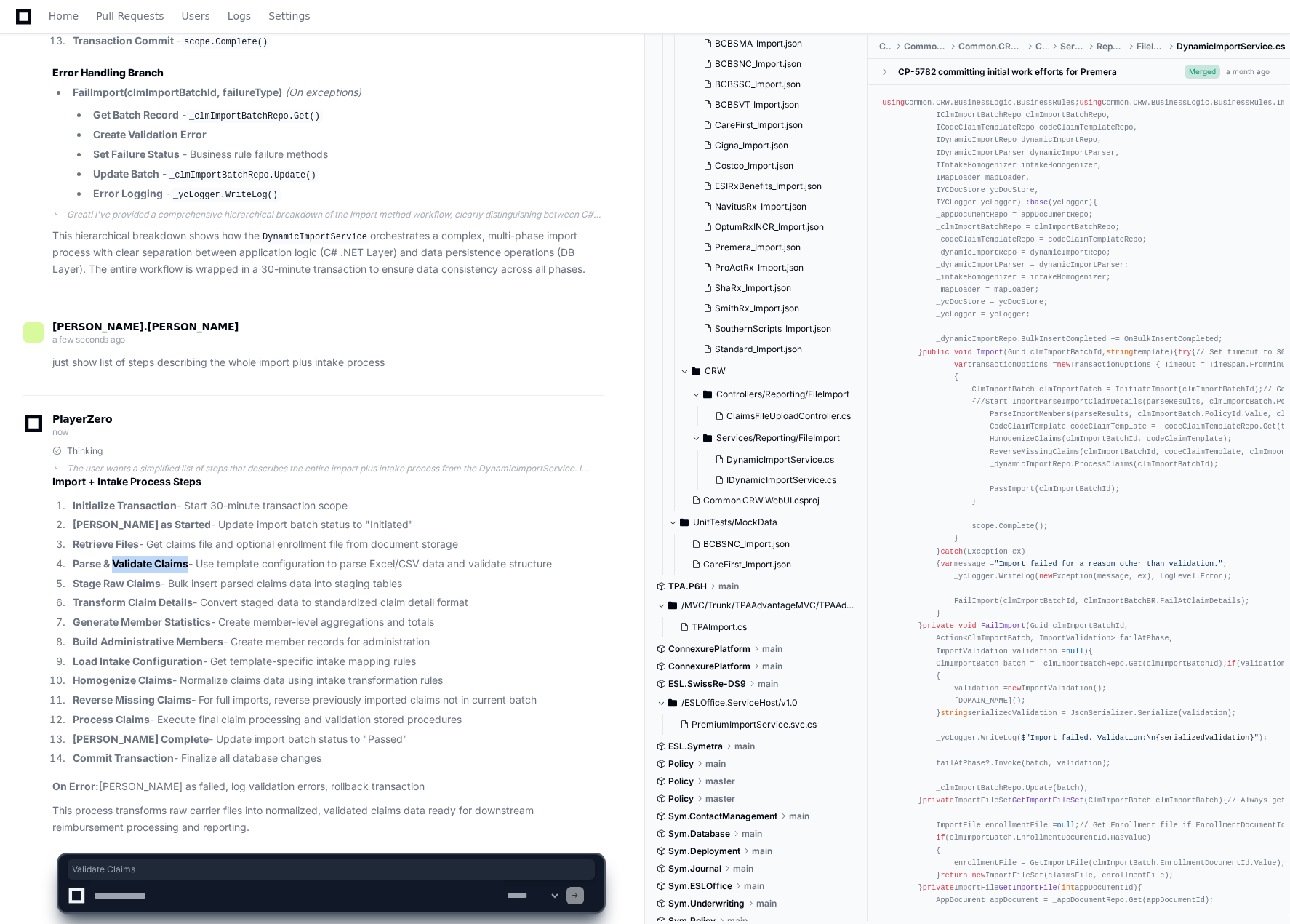
drag, startPoint x: 162, startPoint y: 536, endPoint x: 188, endPoint y: 537, distance: 26.0
click at [188, 557] on strong "Parse & Validate Claims" at bounding box center [130, 563] width 116 height 12
drag, startPoint x: 72, startPoint y: 558, endPoint x: 163, endPoint y: 560, distance: 91.0
click at [163, 576] on li "Stage Raw Claims - Bulk insert parsed claims data into staging tables" at bounding box center [335, 584] width 535 height 17
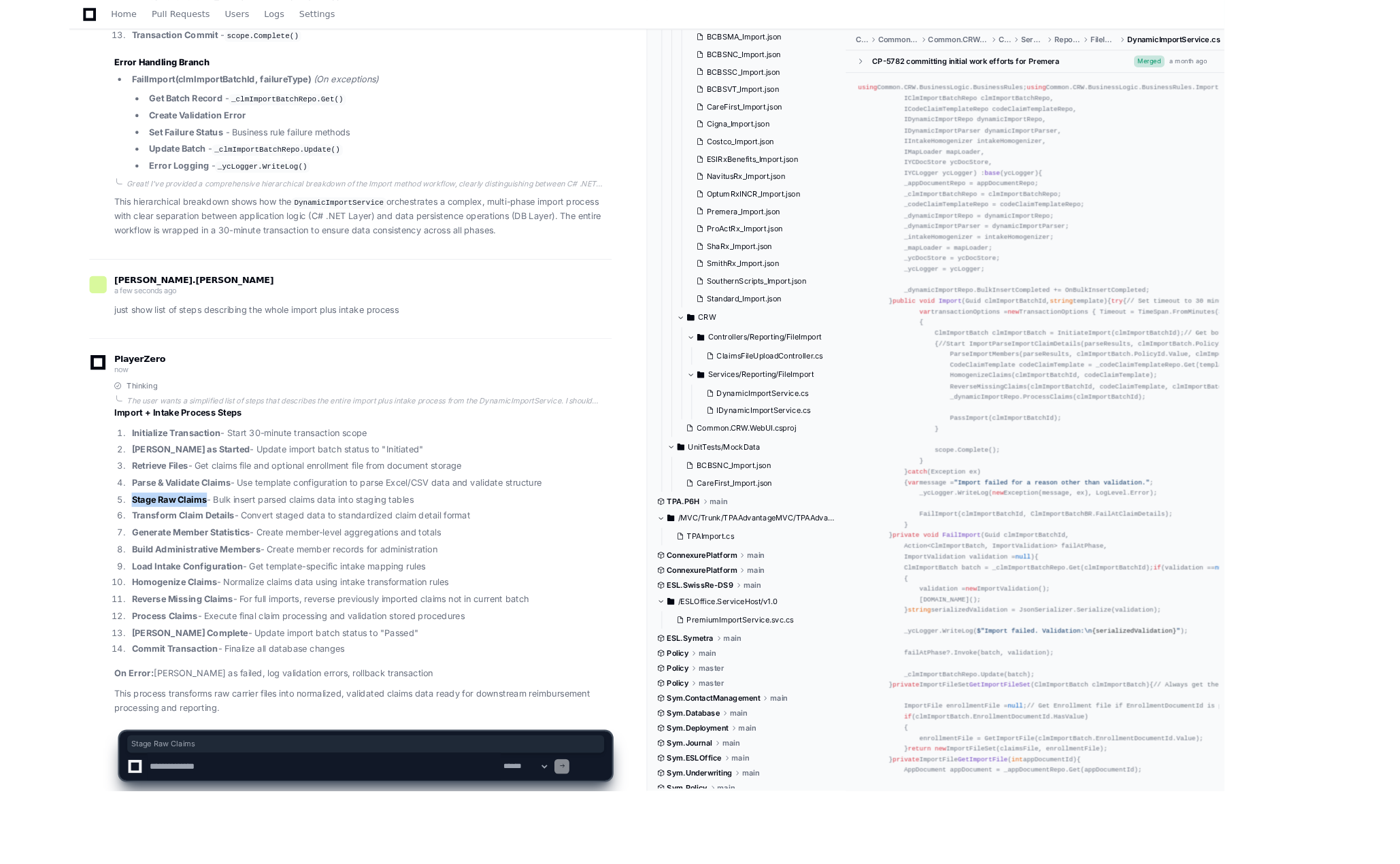
scroll to position [3472, 0]
